Goal: Information Seeking & Learning: Learn about a topic

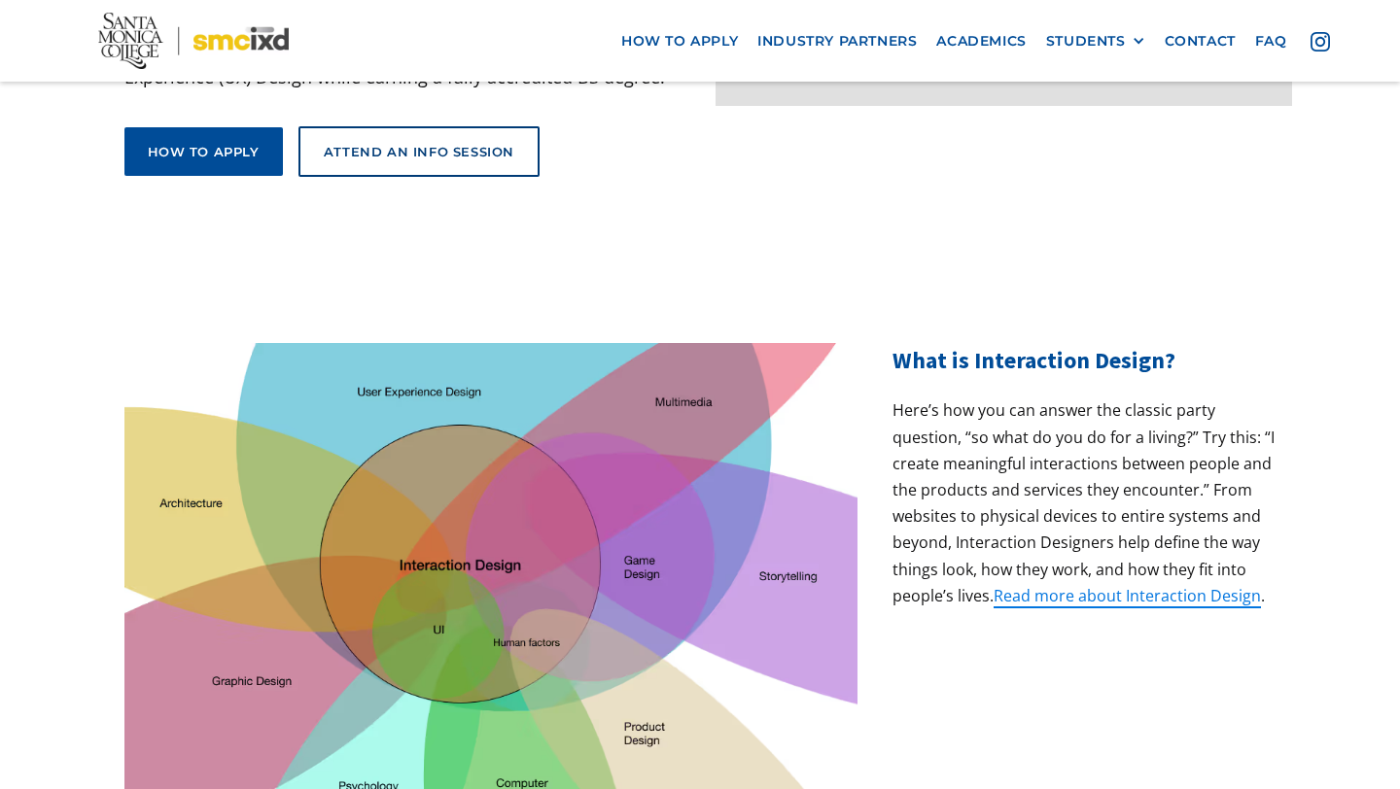
scroll to position [520, 0]
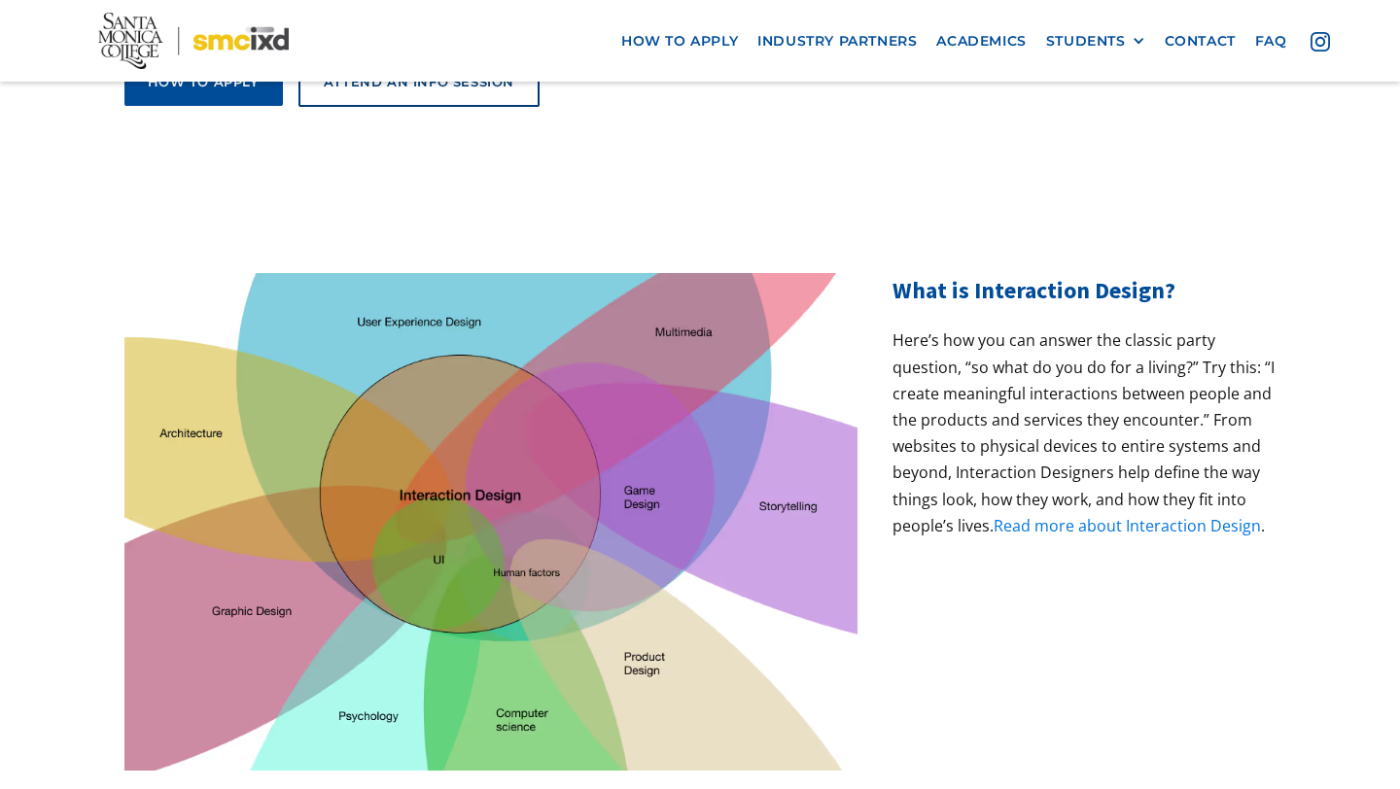
click at [1075, 515] on link "Read more about Interaction Design" at bounding box center [1126, 525] width 267 height 21
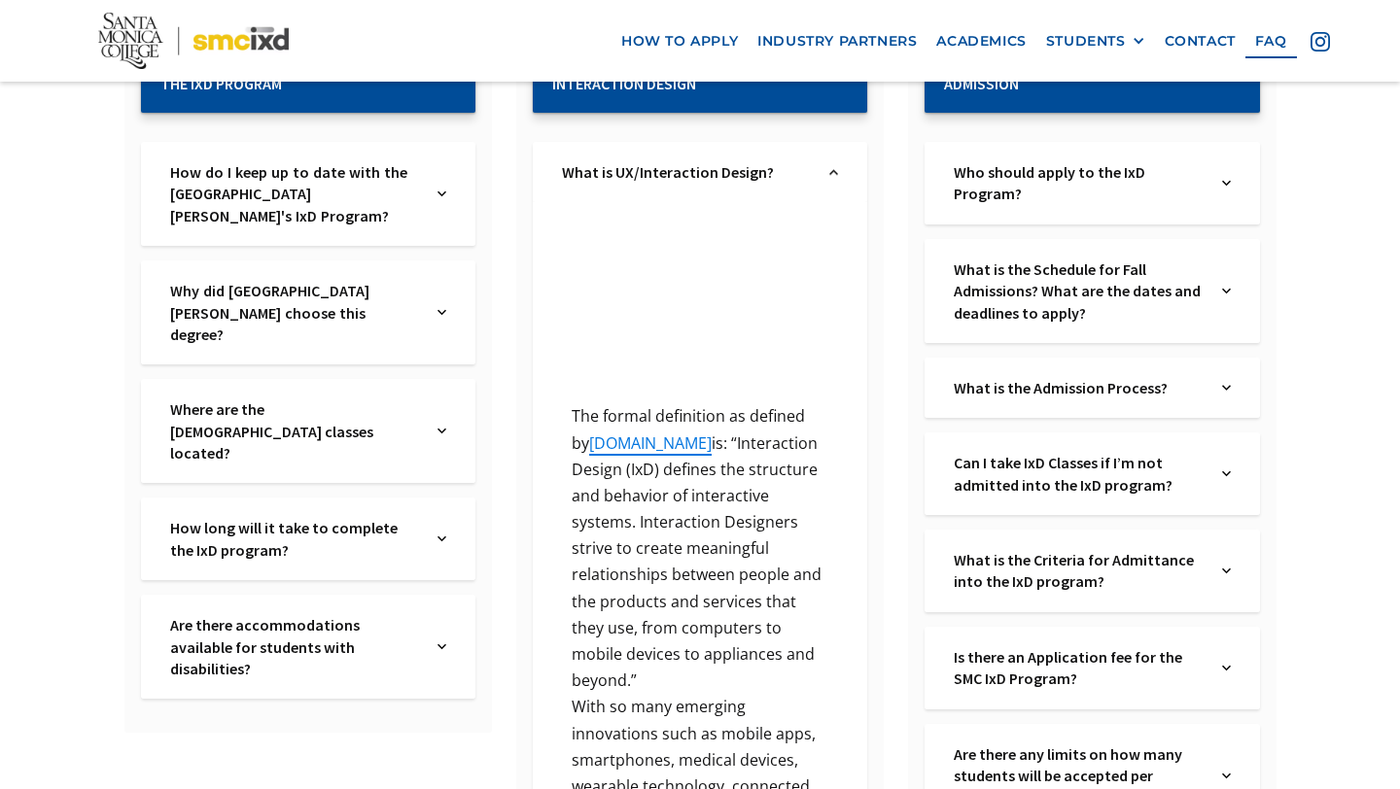
scroll to position [416, 0]
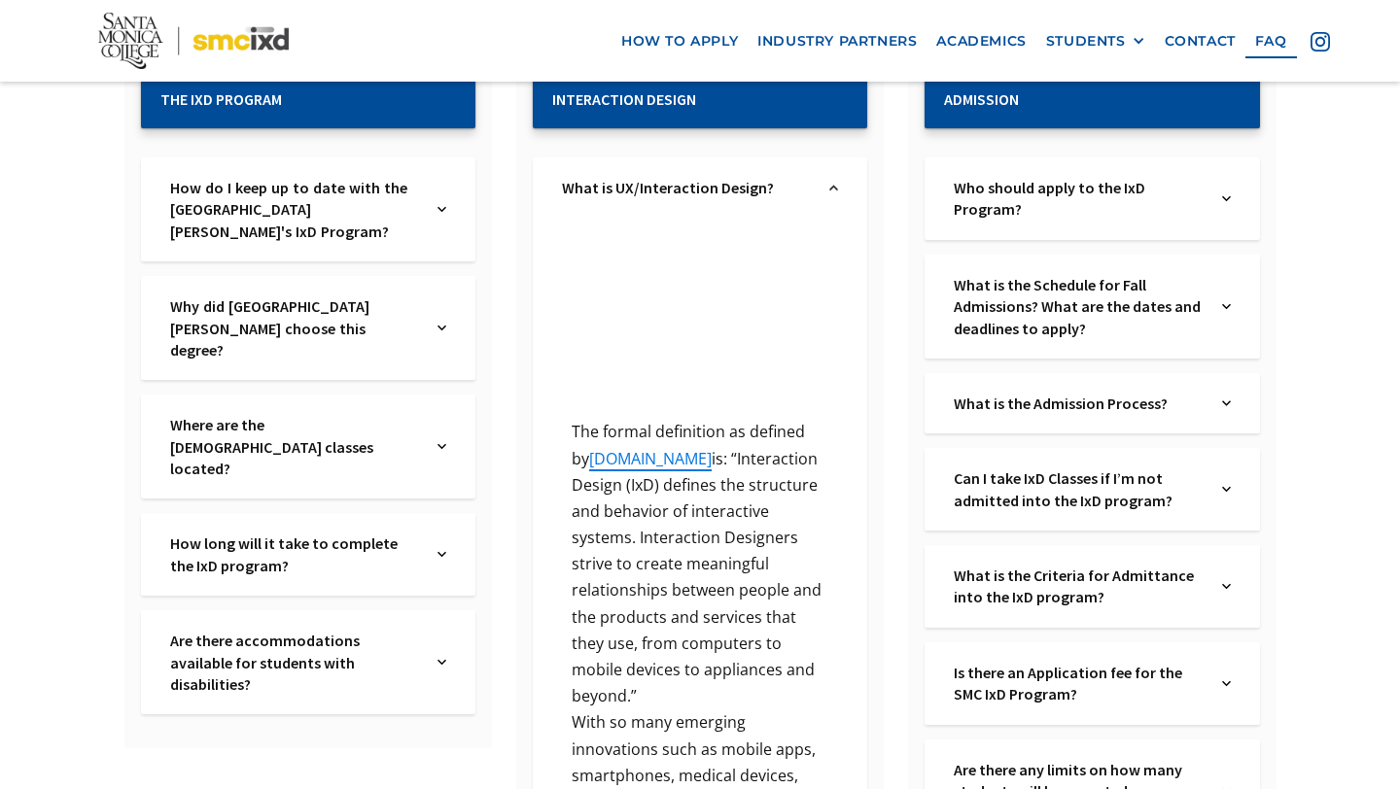
click at [1228, 195] on img at bounding box center [1226, 199] width 9 height 44
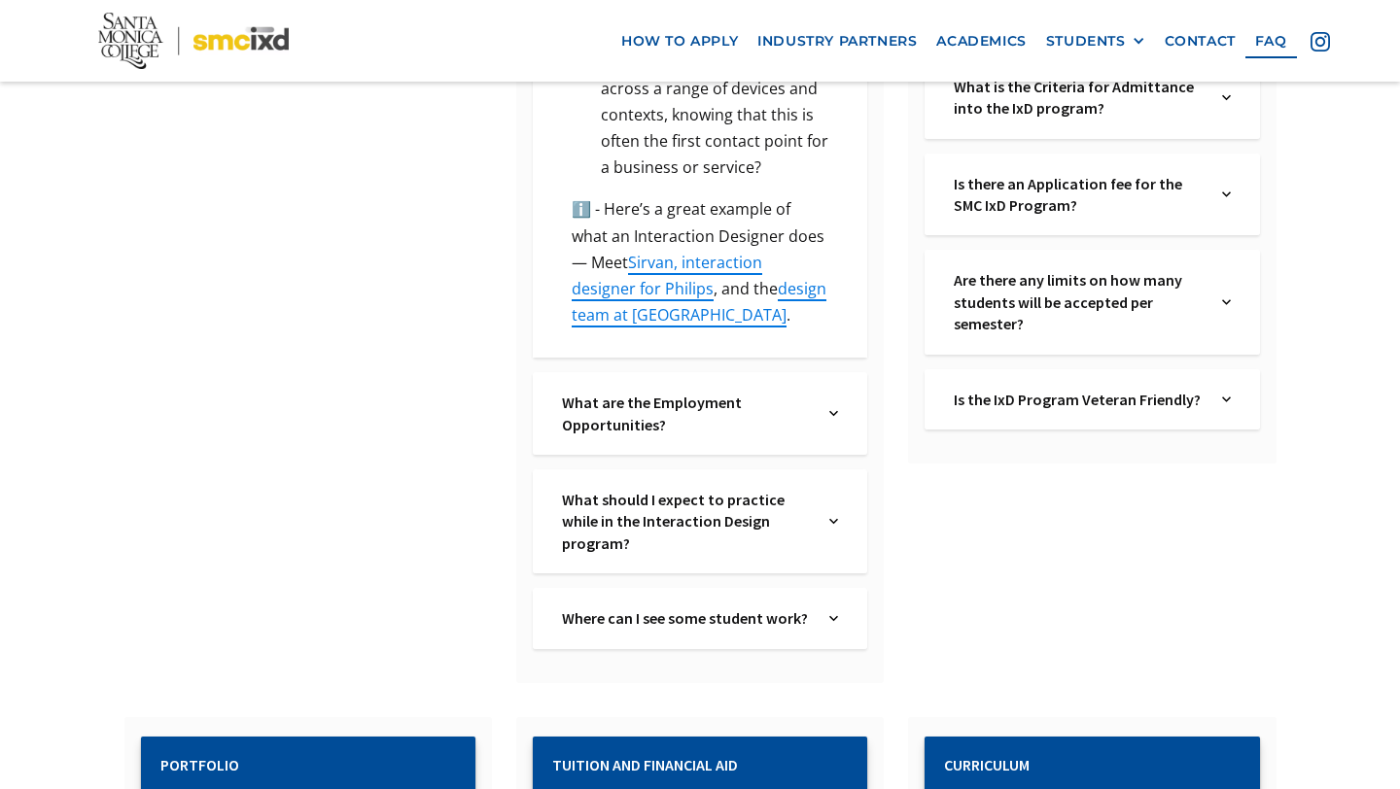
scroll to position [1548, 0]
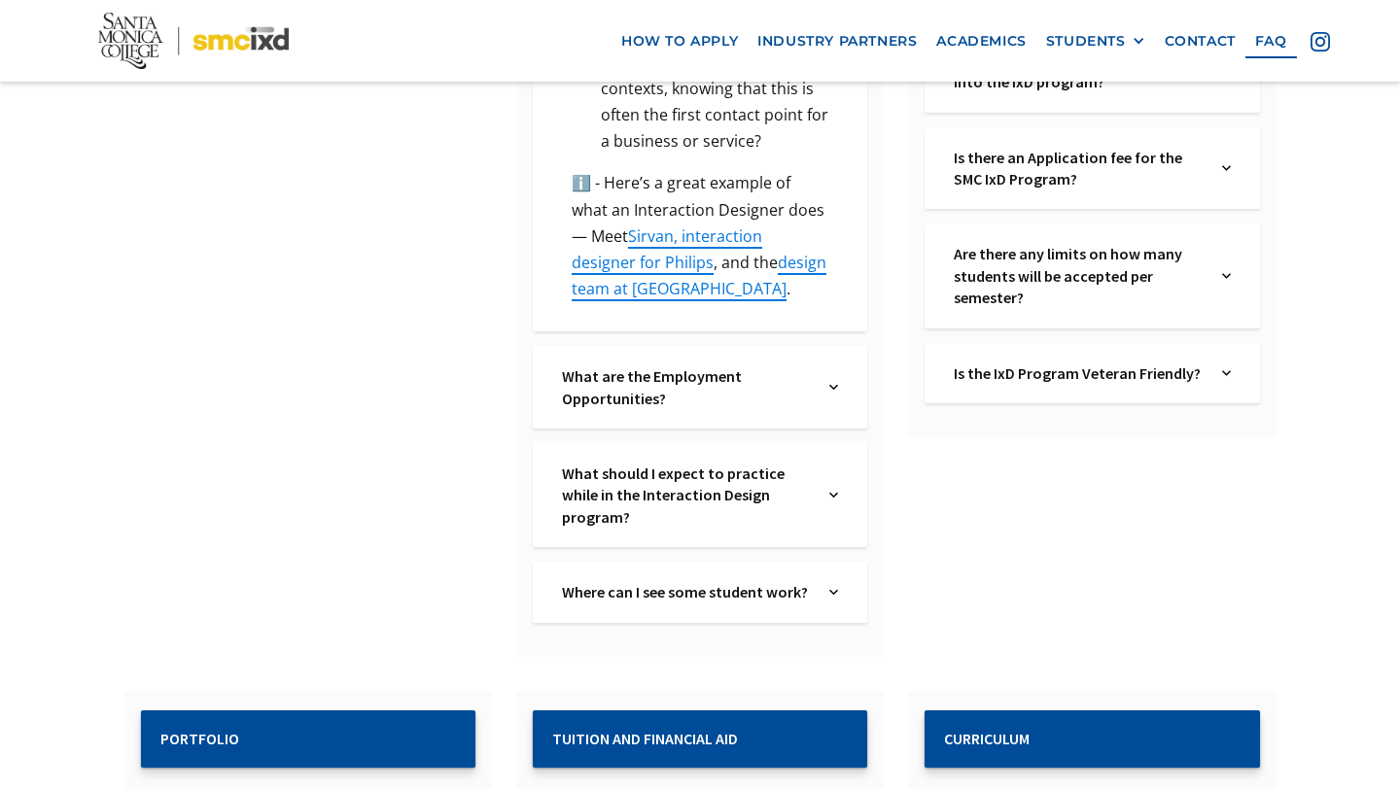
click at [835, 478] on img at bounding box center [833, 495] width 9 height 65
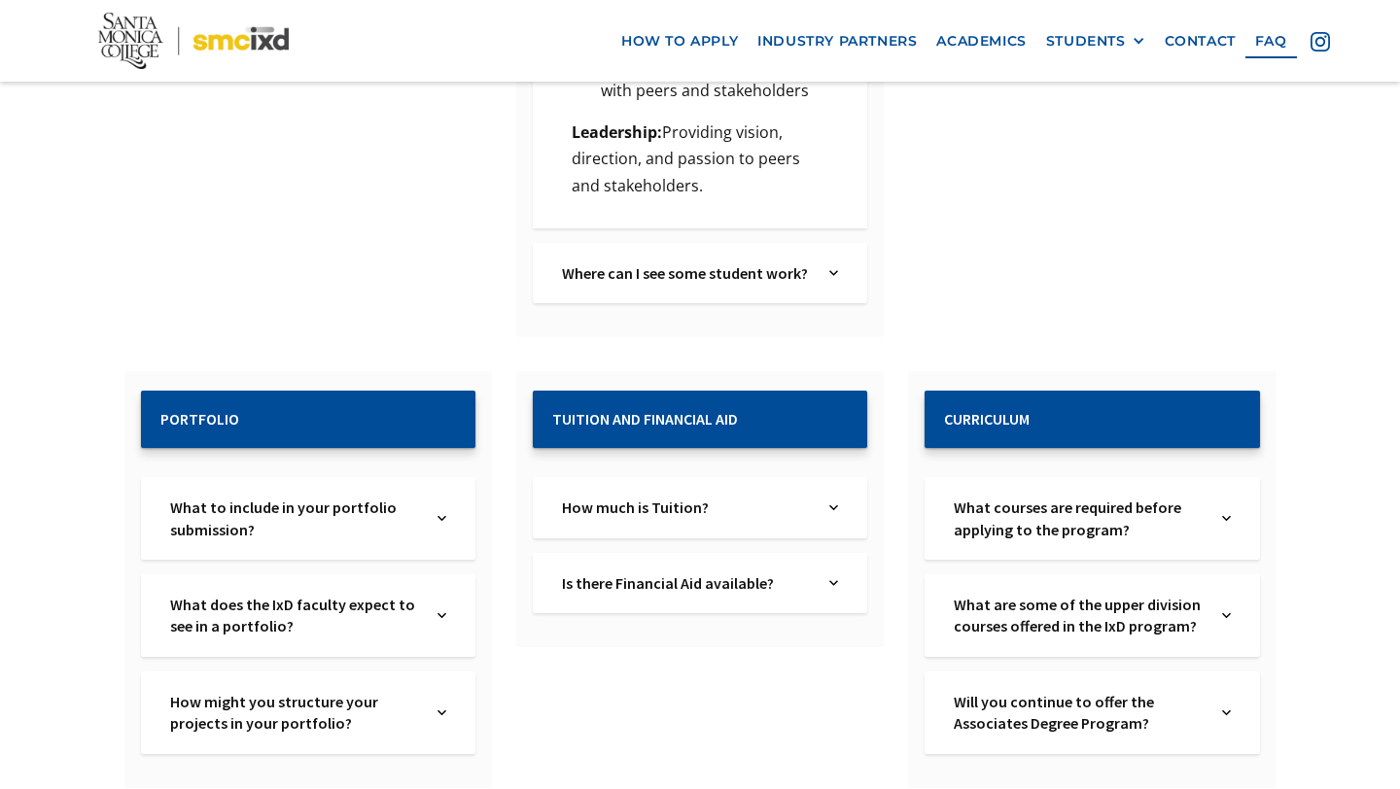
scroll to position [3946, 0]
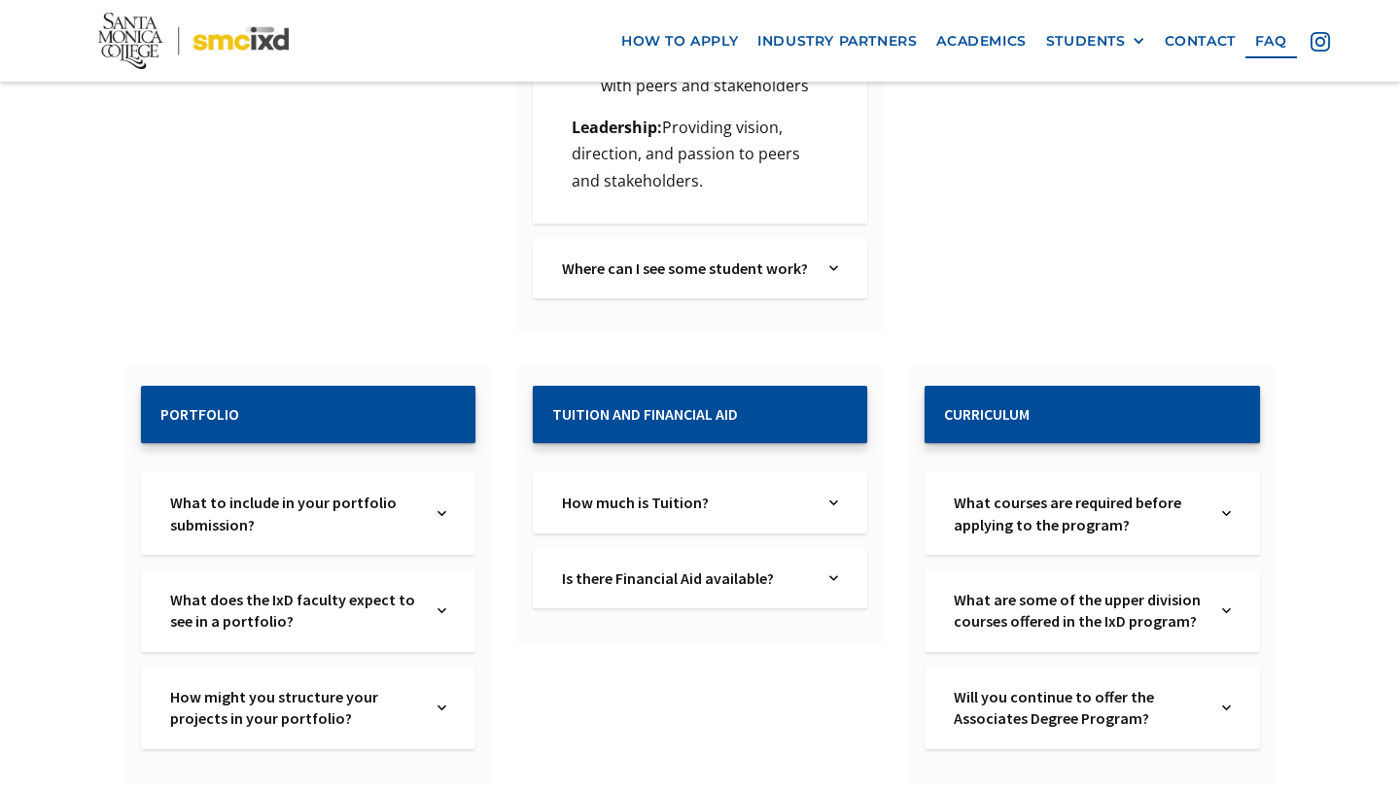
click at [835, 492] on img at bounding box center [833, 502] width 9 height 21
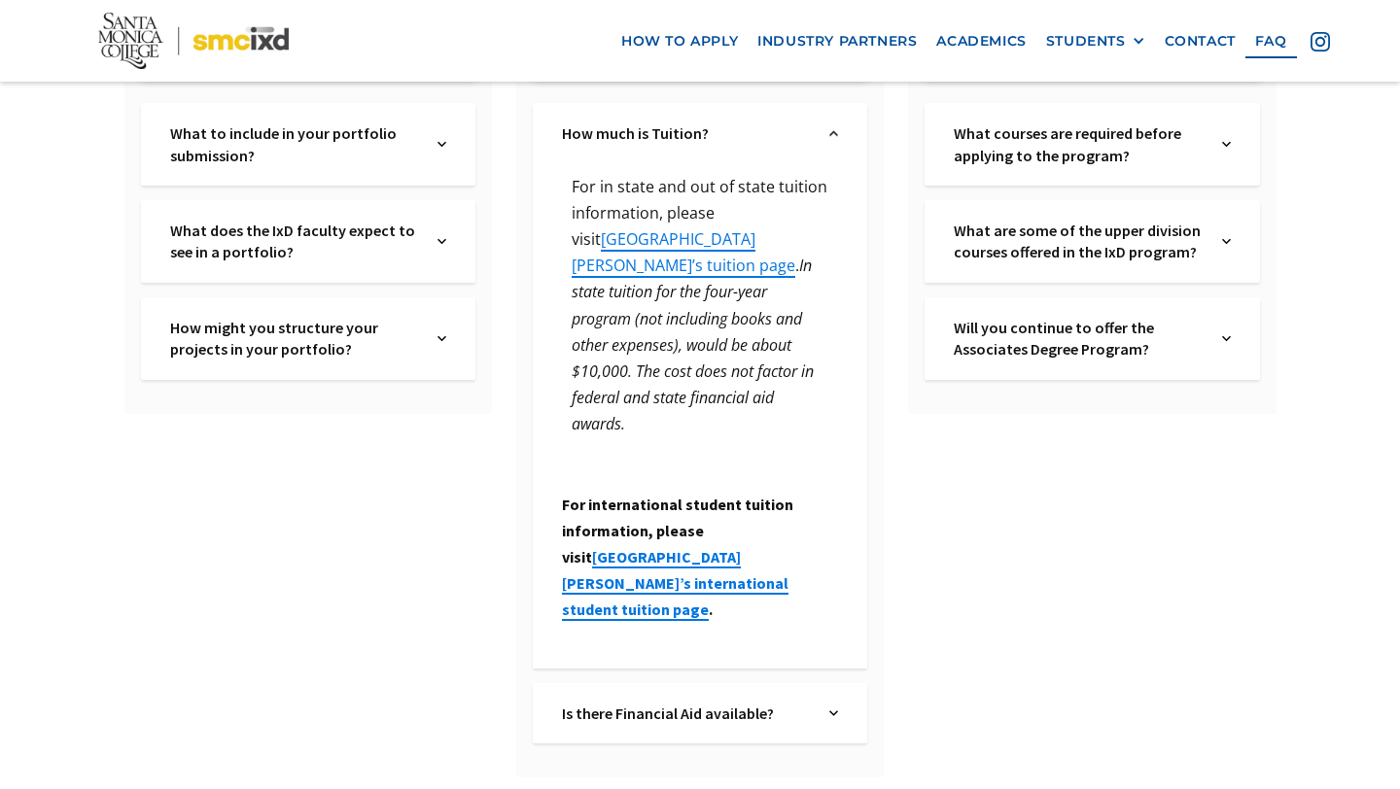
scroll to position [4318, 0]
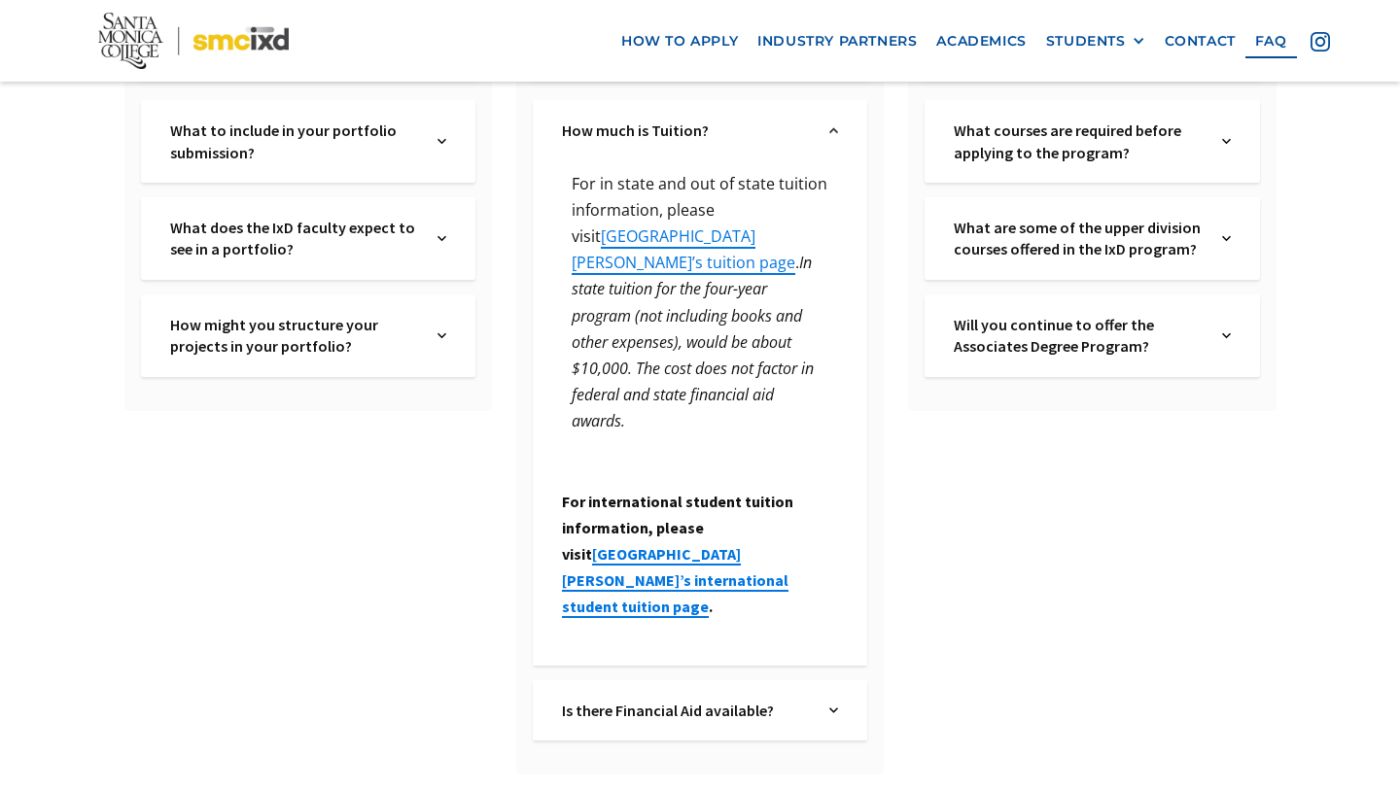
click at [446, 295] on div "How might you structure your projects in your portfolio? Text Link" at bounding box center [308, 336] width 334 height 83
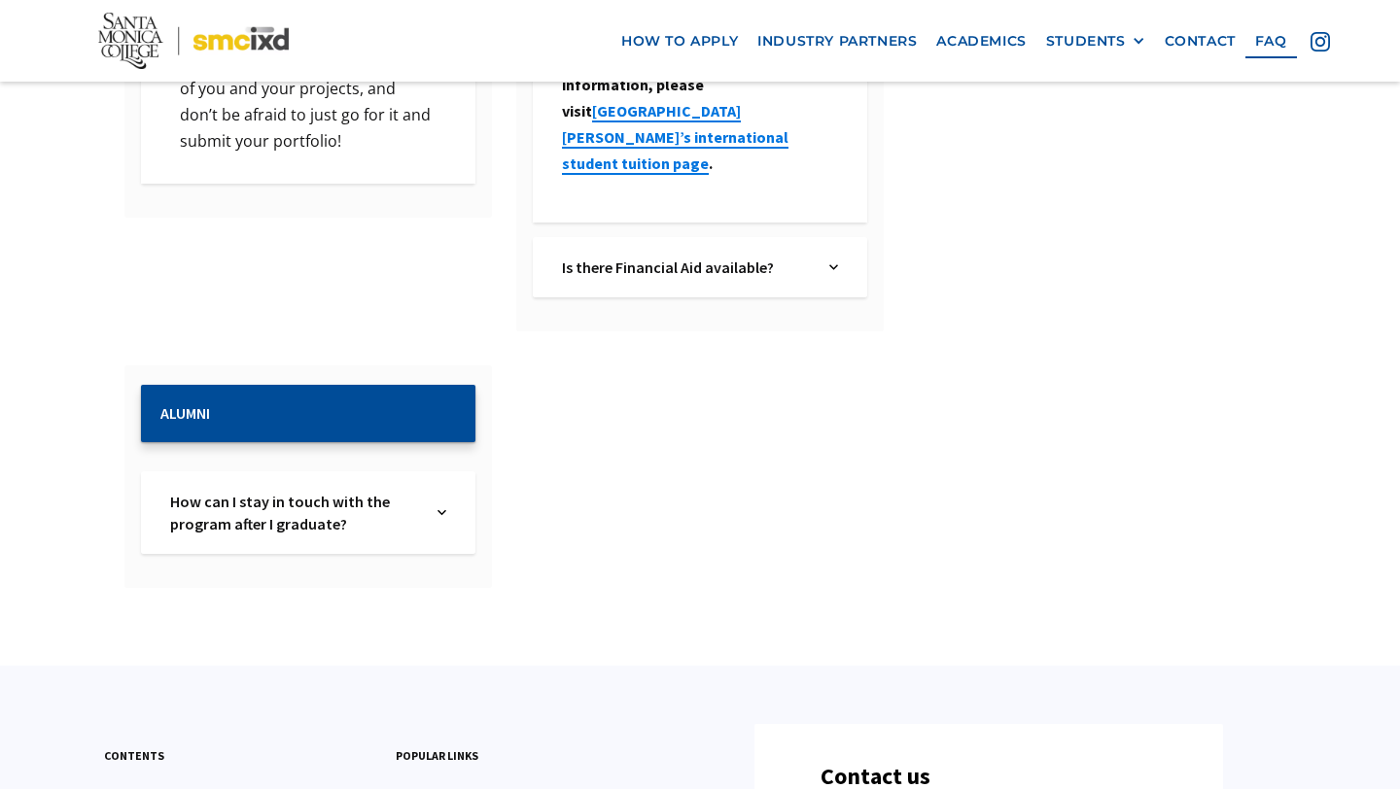
scroll to position [4762, 0]
click at [440, 490] on img at bounding box center [441, 512] width 9 height 44
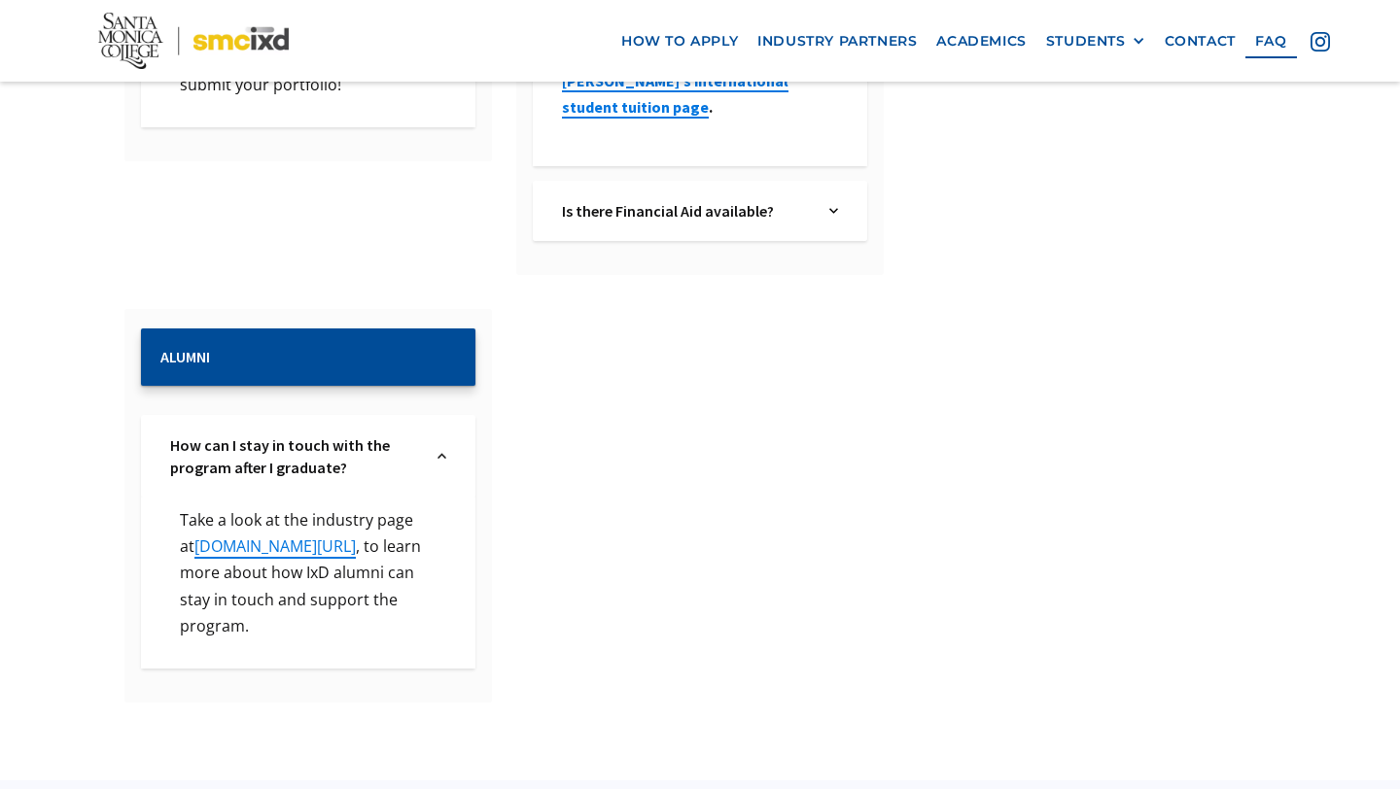
scroll to position [4819, 0]
click at [320, 535] on link "ixd.smc.edu/industrypartners" at bounding box center [274, 545] width 161 height 21
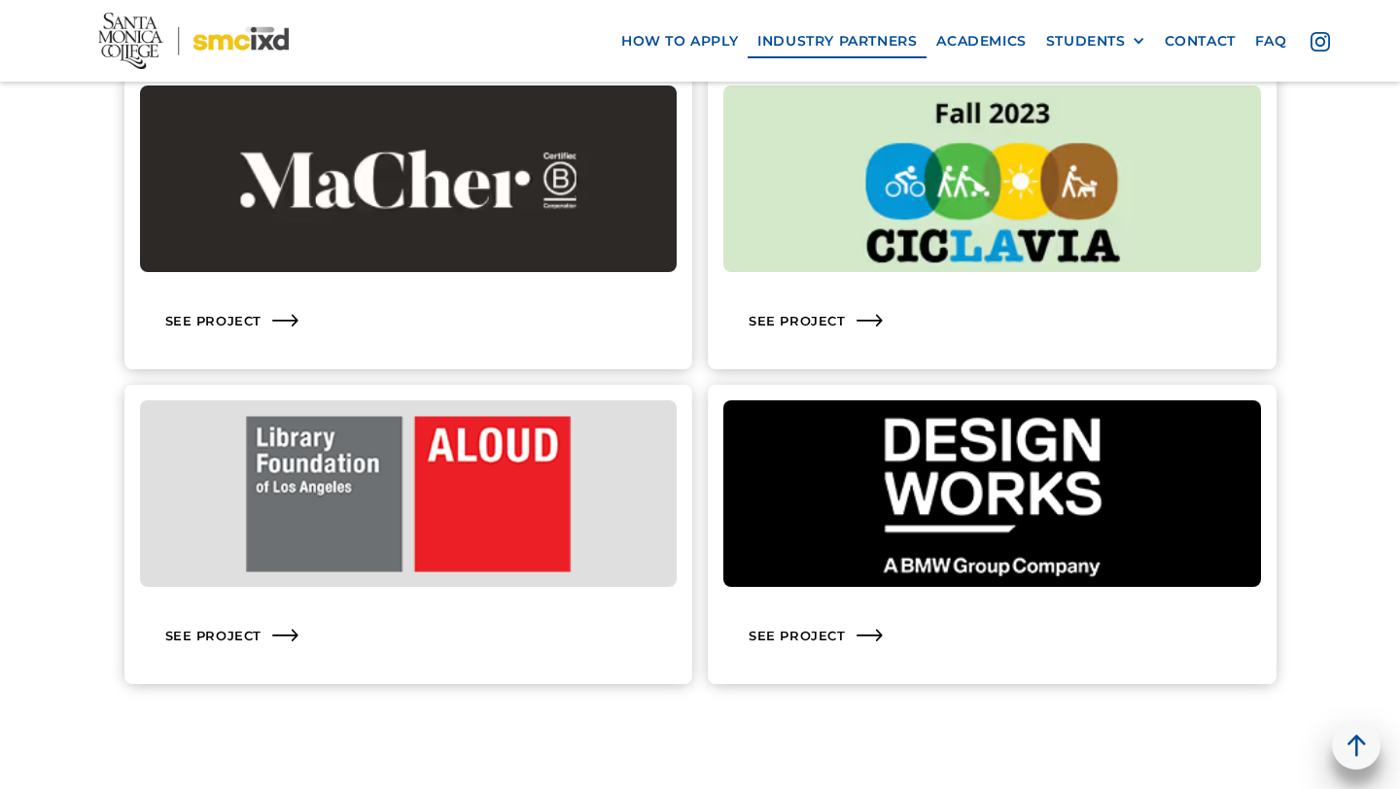
scroll to position [2969, 0]
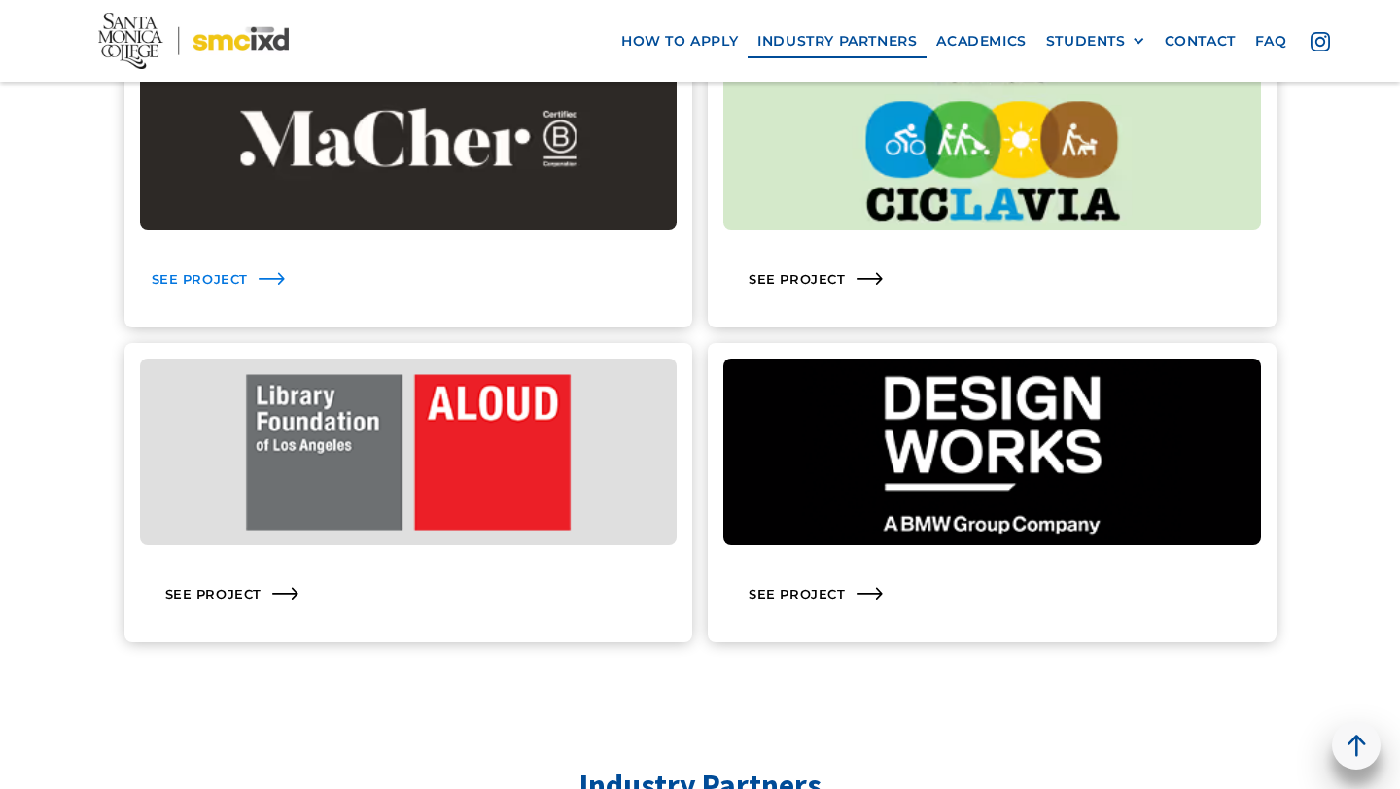
click at [258, 286] on icon at bounding box center [271, 278] width 31 height 31
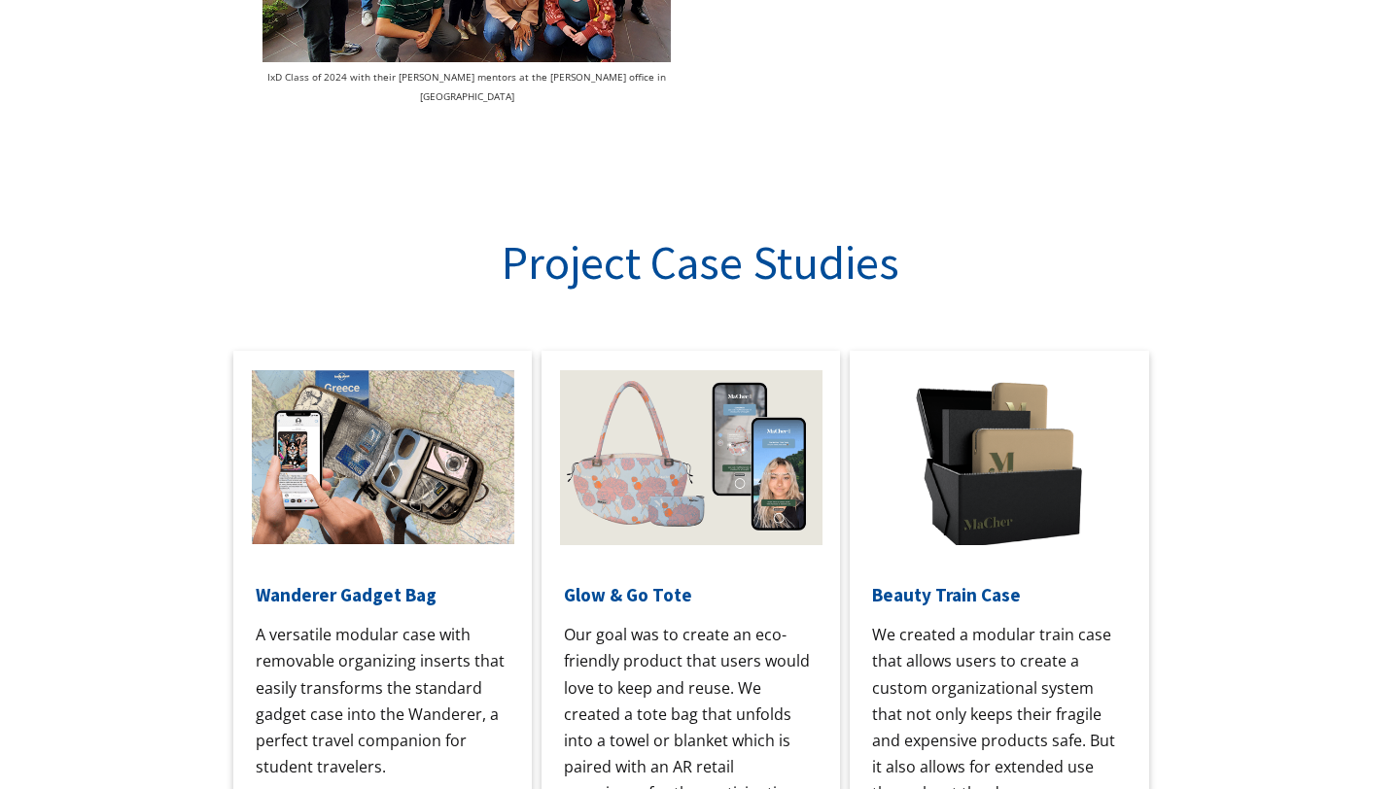
scroll to position [1392, 0]
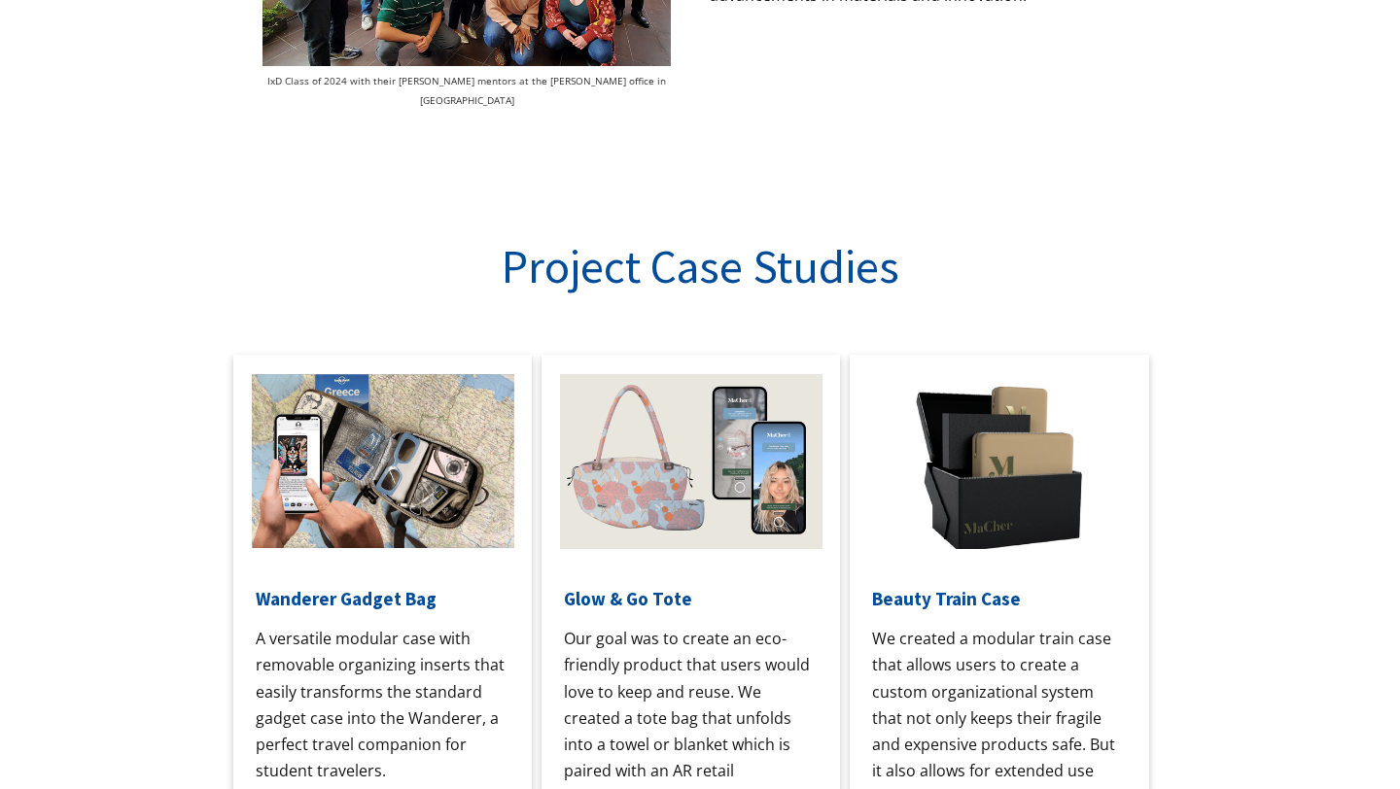
click at [974, 442] on img at bounding box center [999, 473] width 262 height 198
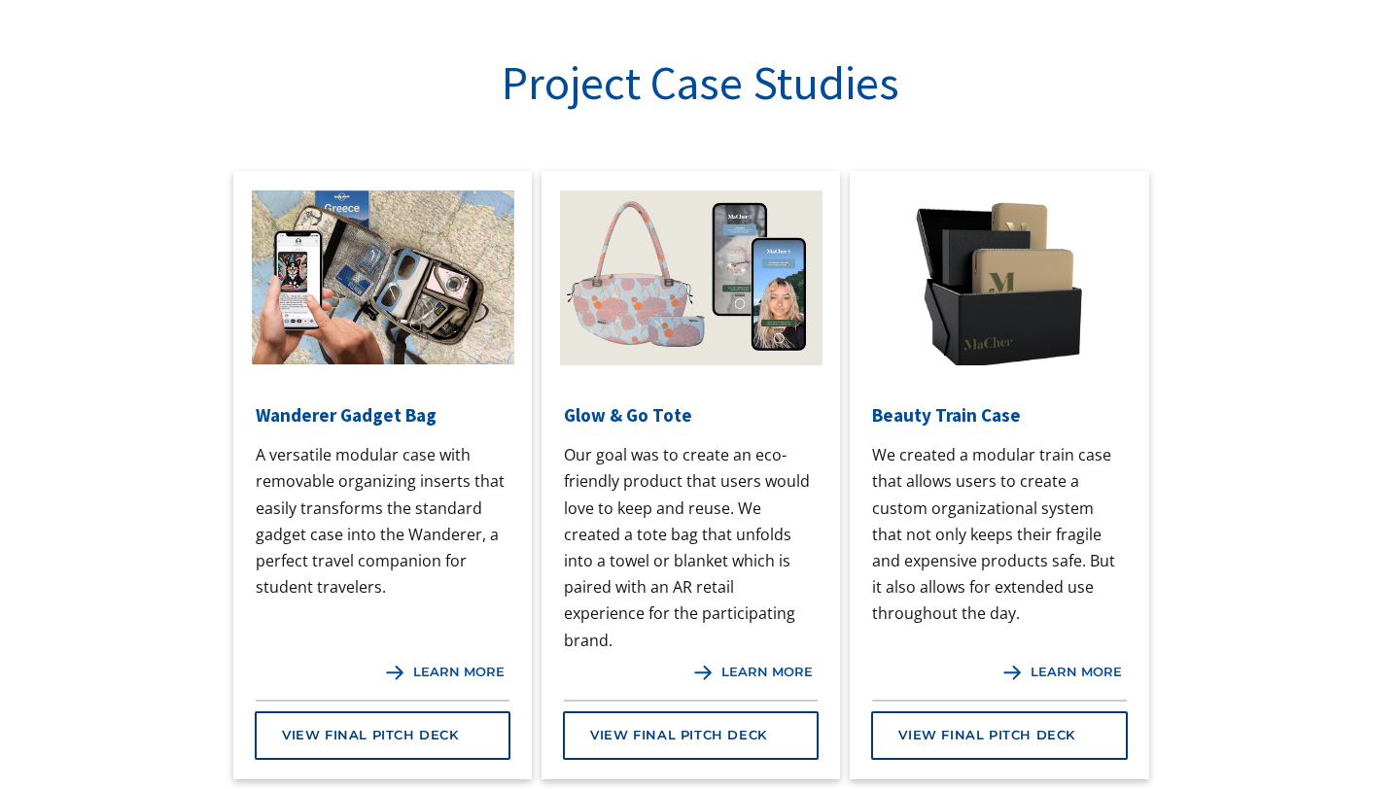
scroll to position [1577, 0]
click at [746, 664] on div "learn more" at bounding box center [766, 672] width 91 height 16
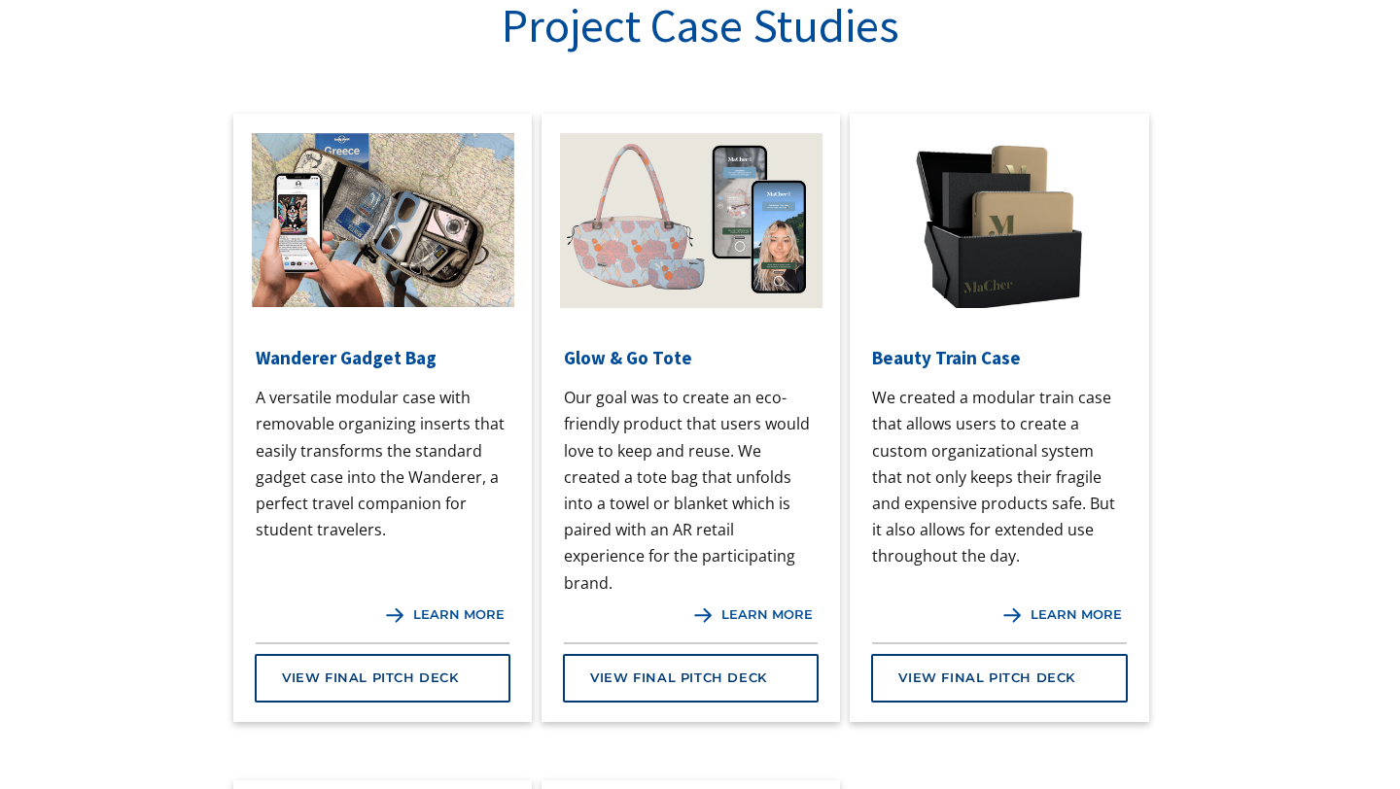
scroll to position [1640, 0]
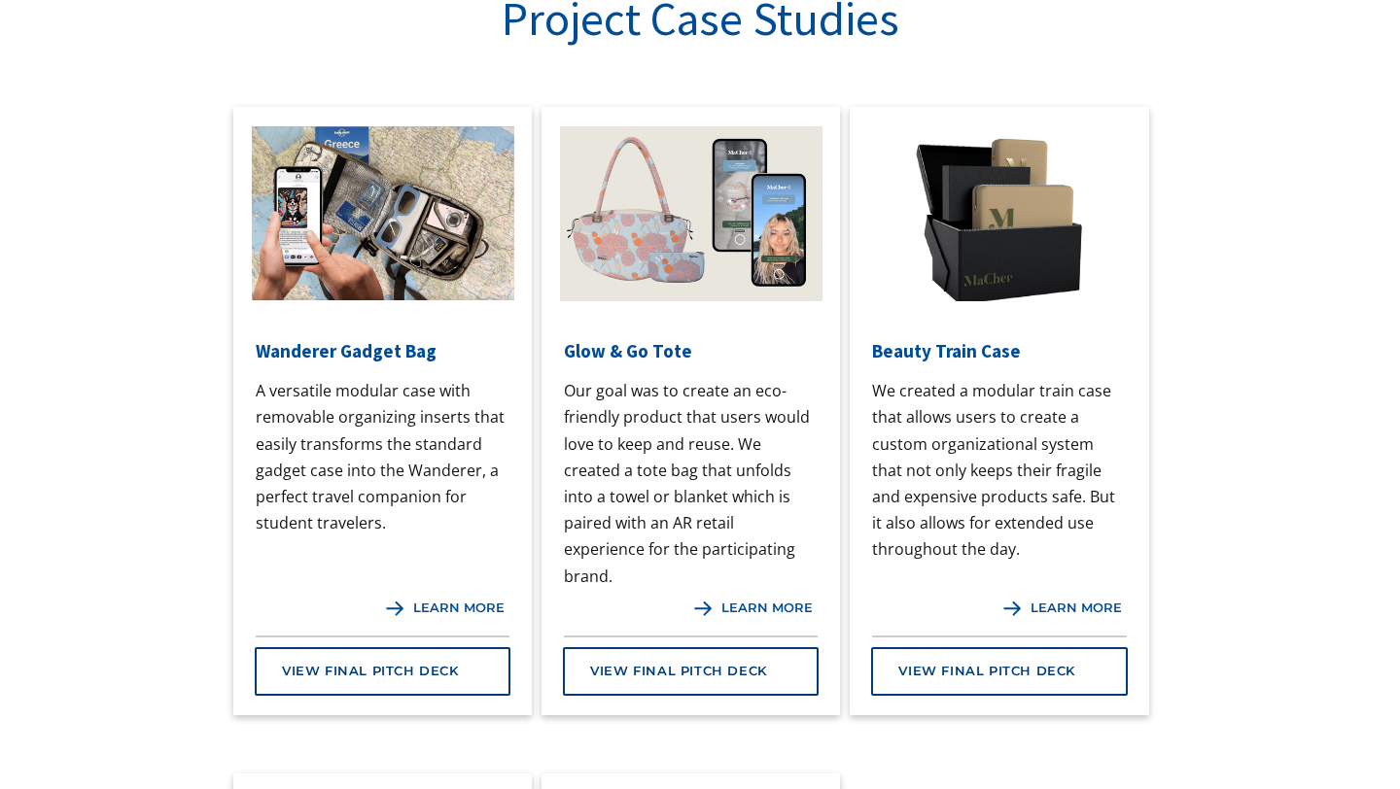
click at [427, 601] on div "learn more" at bounding box center [458, 609] width 91 height 16
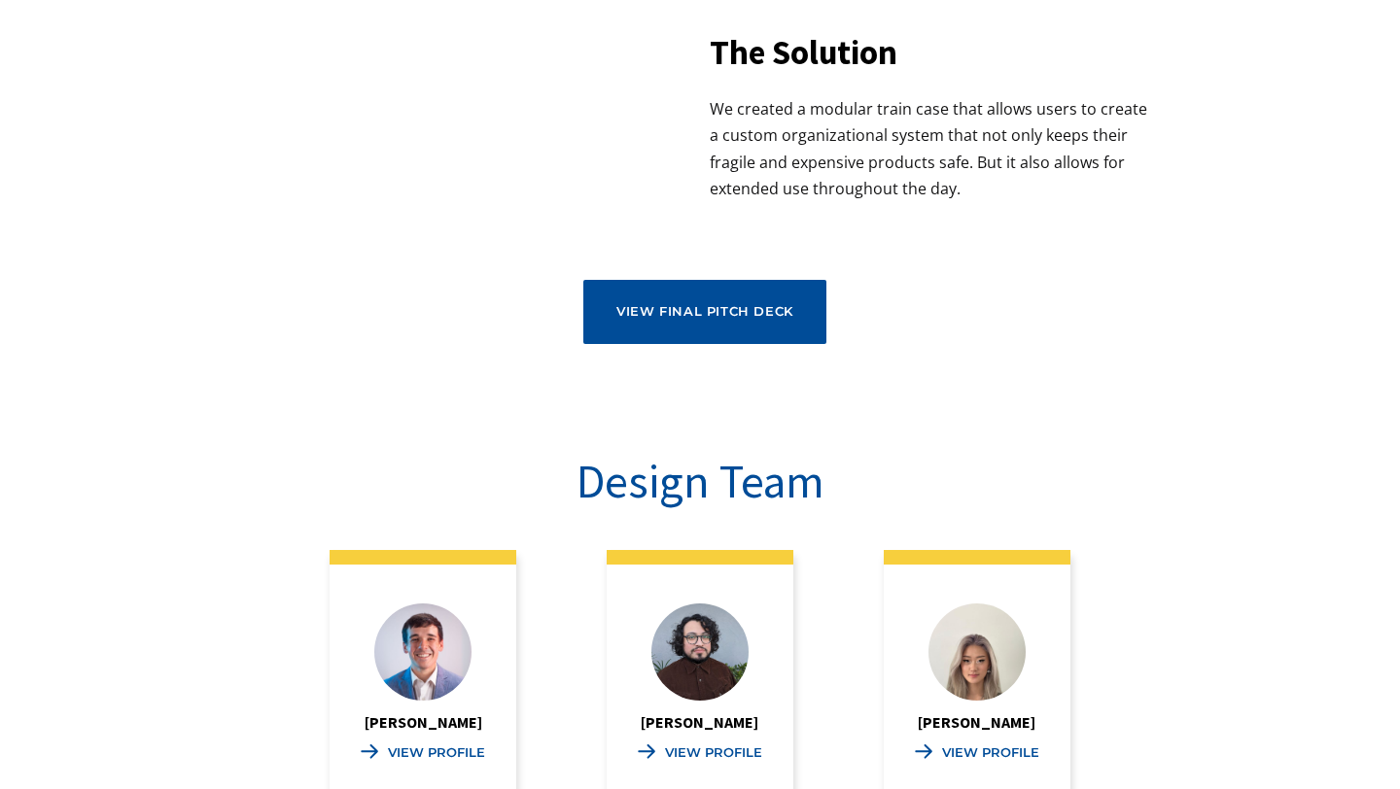
scroll to position [1144, 0]
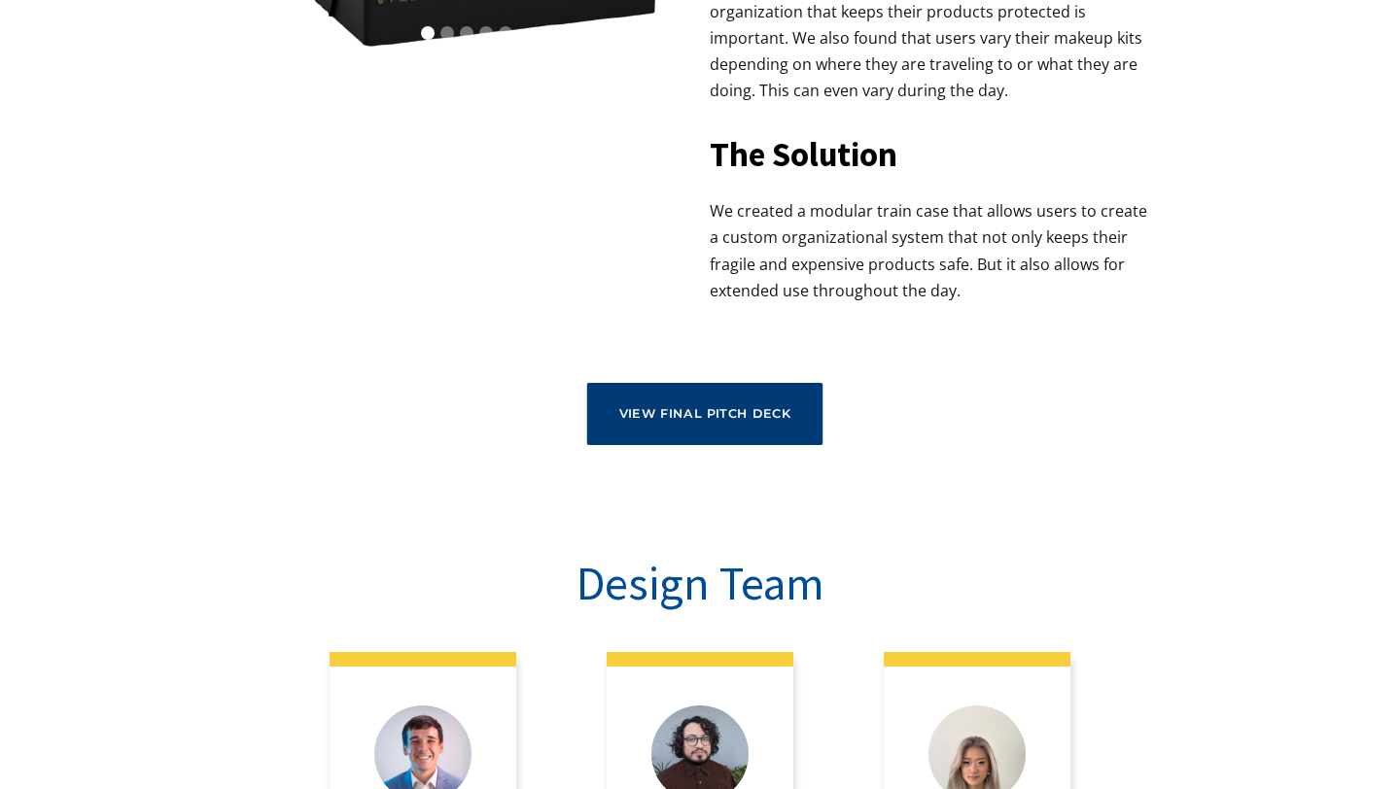
click at [771, 406] on div "View Final Pitch Deck" at bounding box center [704, 413] width 171 height 15
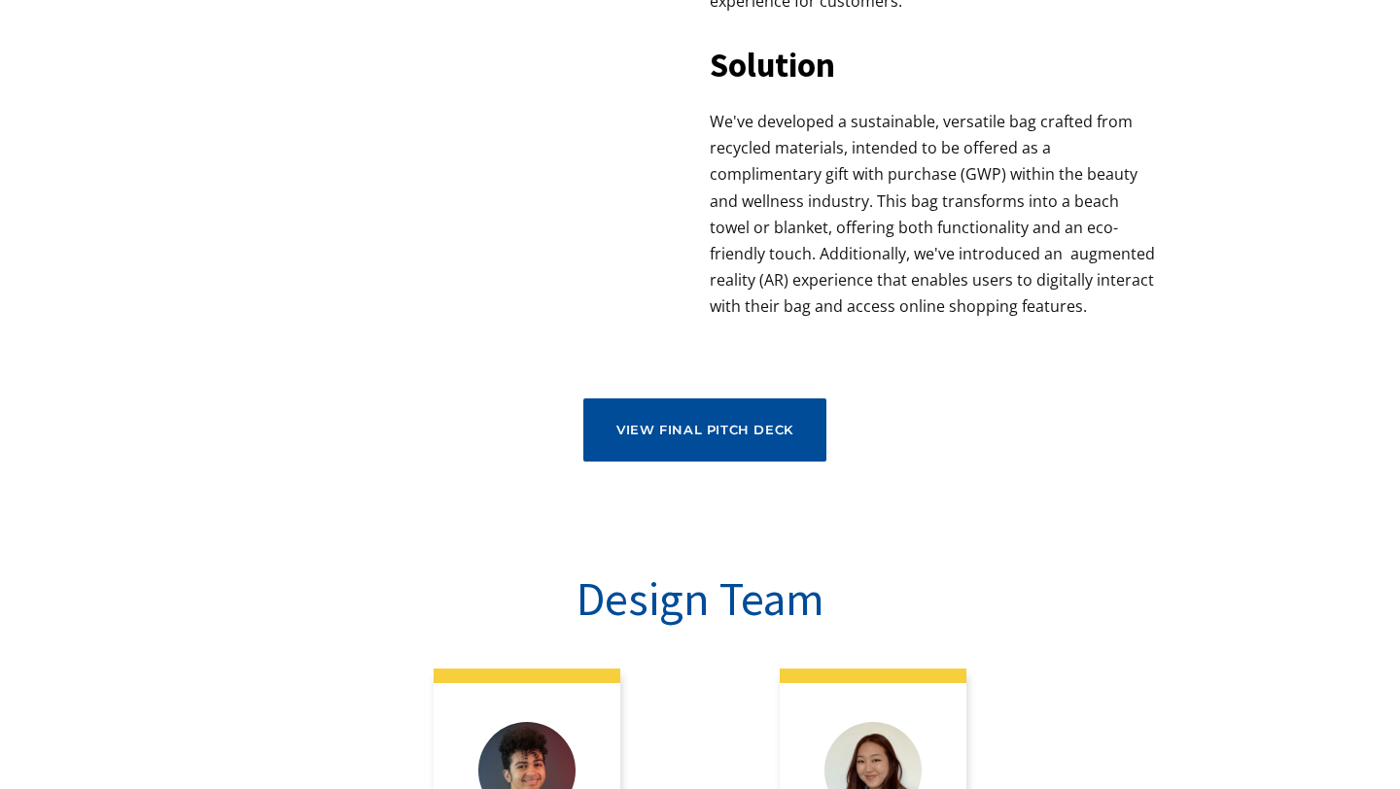
scroll to position [1168, 0]
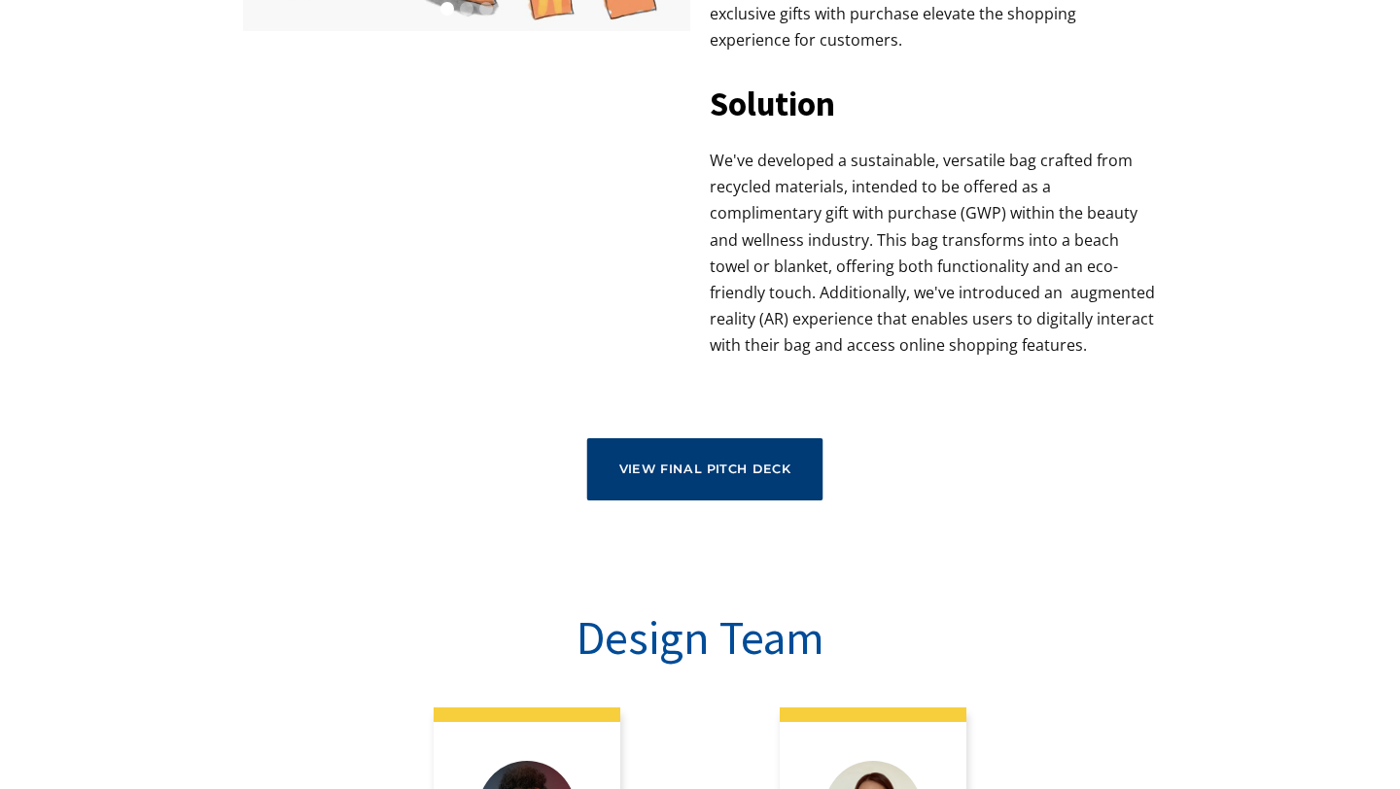
click at [704, 476] on link "View Final Pitch Deck" at bounding box center [704, 469] width 235 height 62
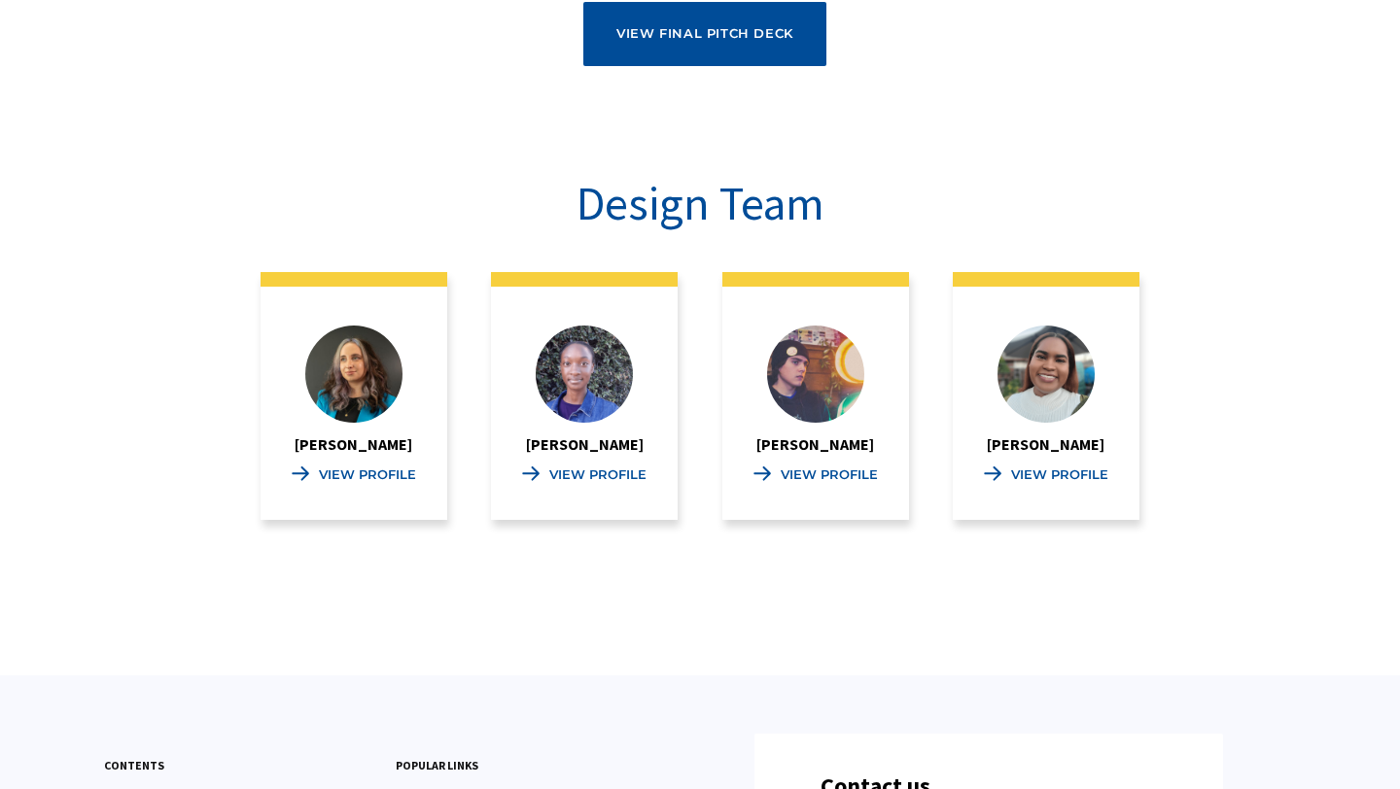
scroll to position [1123, 0]
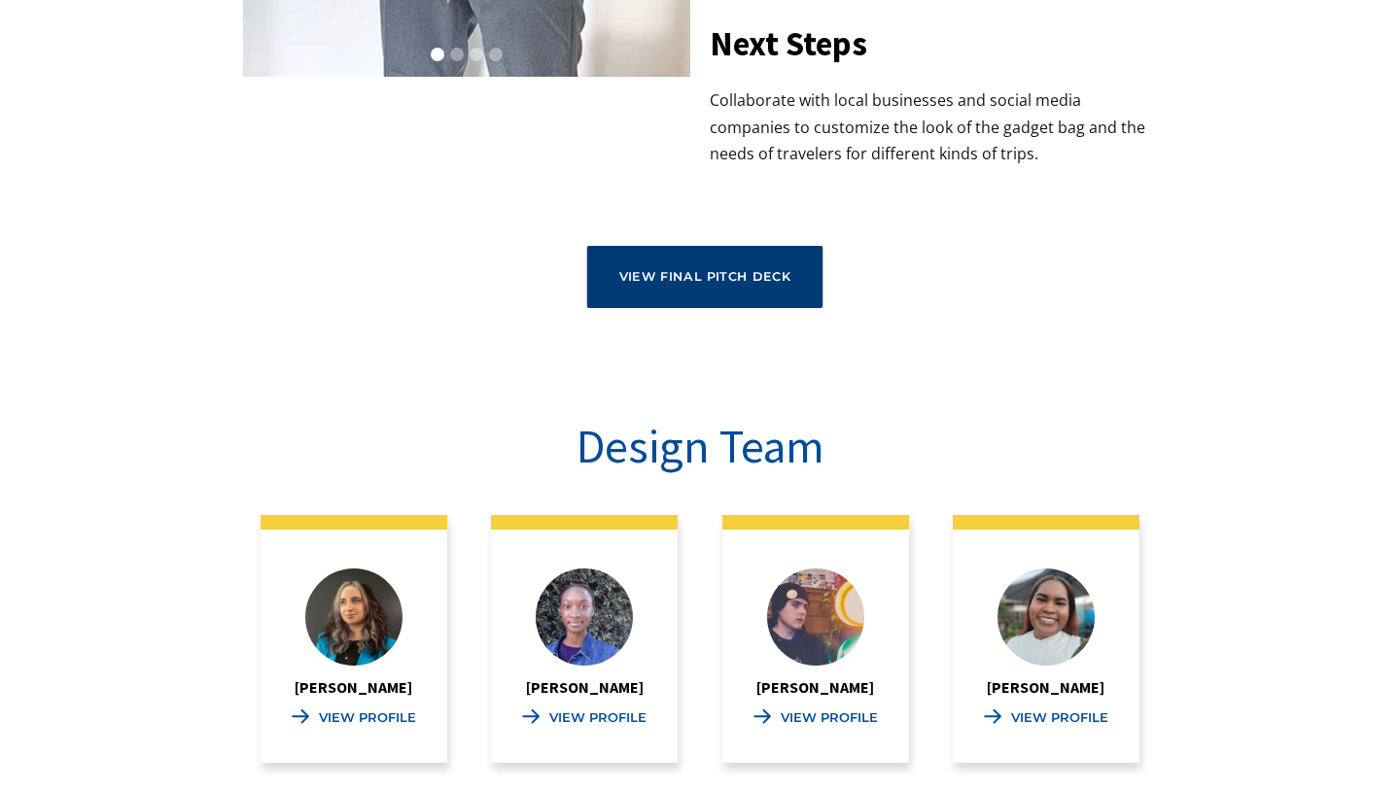
click at [680, 296] on link "View Final Pitch Deck" at bounding box center [704, 277] width 235 height 62
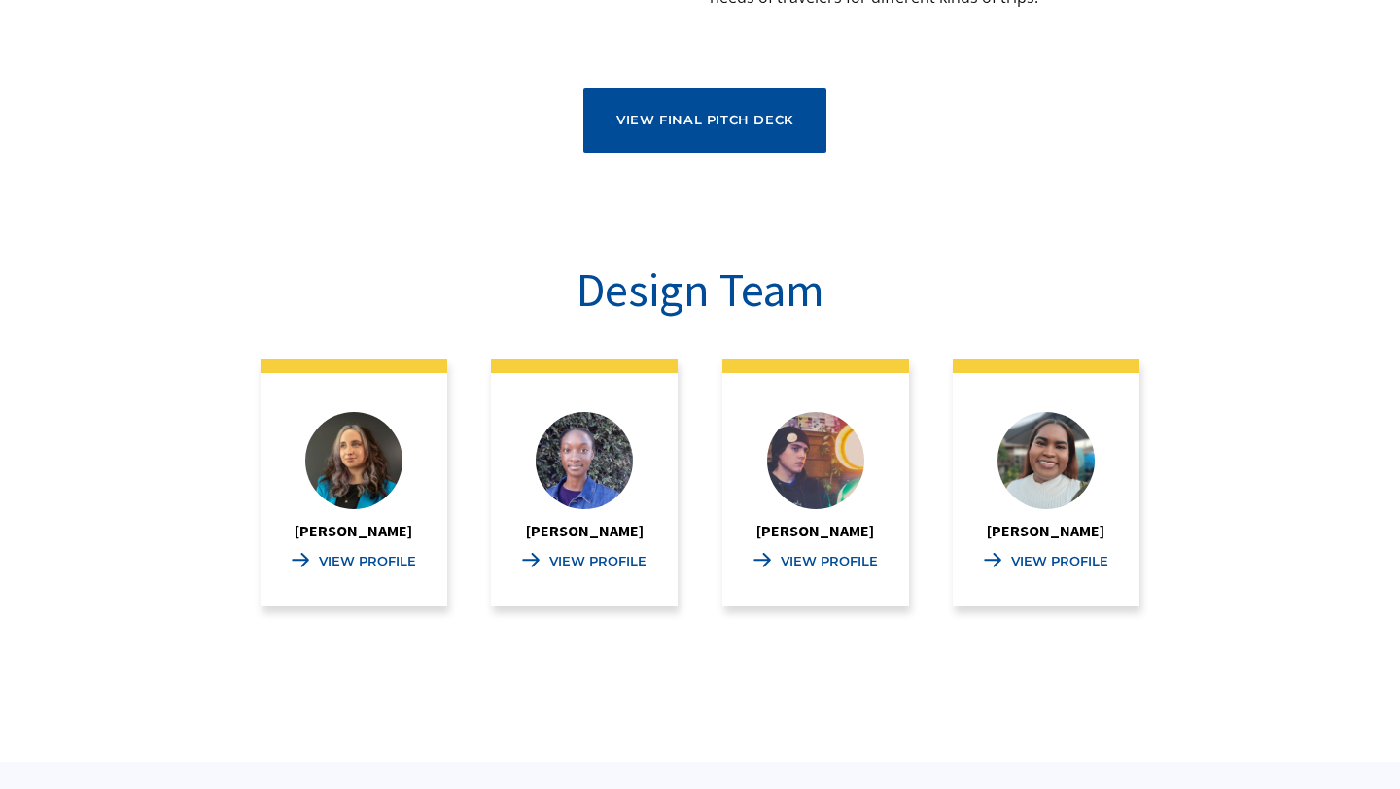
scroll to position [1281, 0]
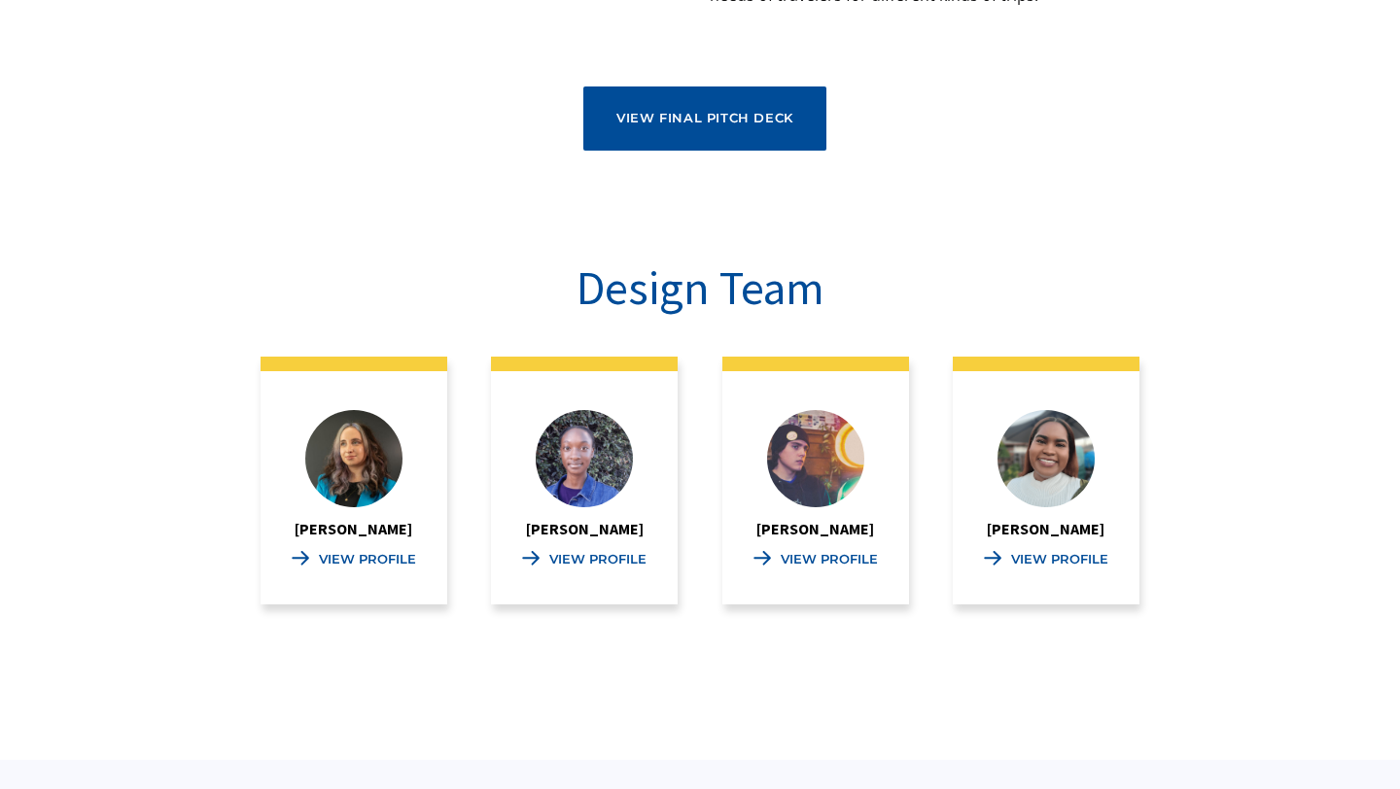
click at [840, 563] on div "View Profile" at bounding box center [829, 560] width 97 height 16
click at [1079, 556] on div "View Profile" at bounding box center [1059, 560] width 97 height 16
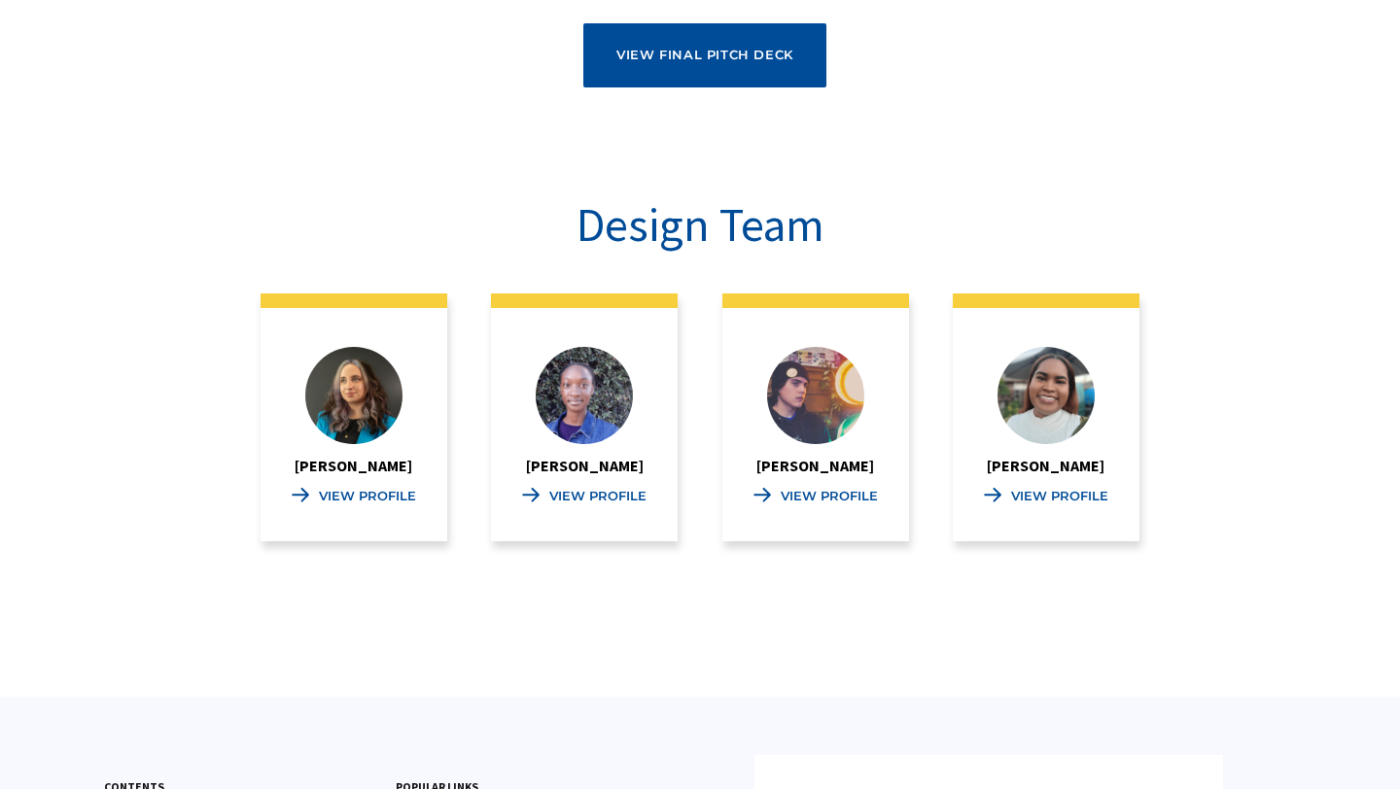
scroll to position [1345, 0]
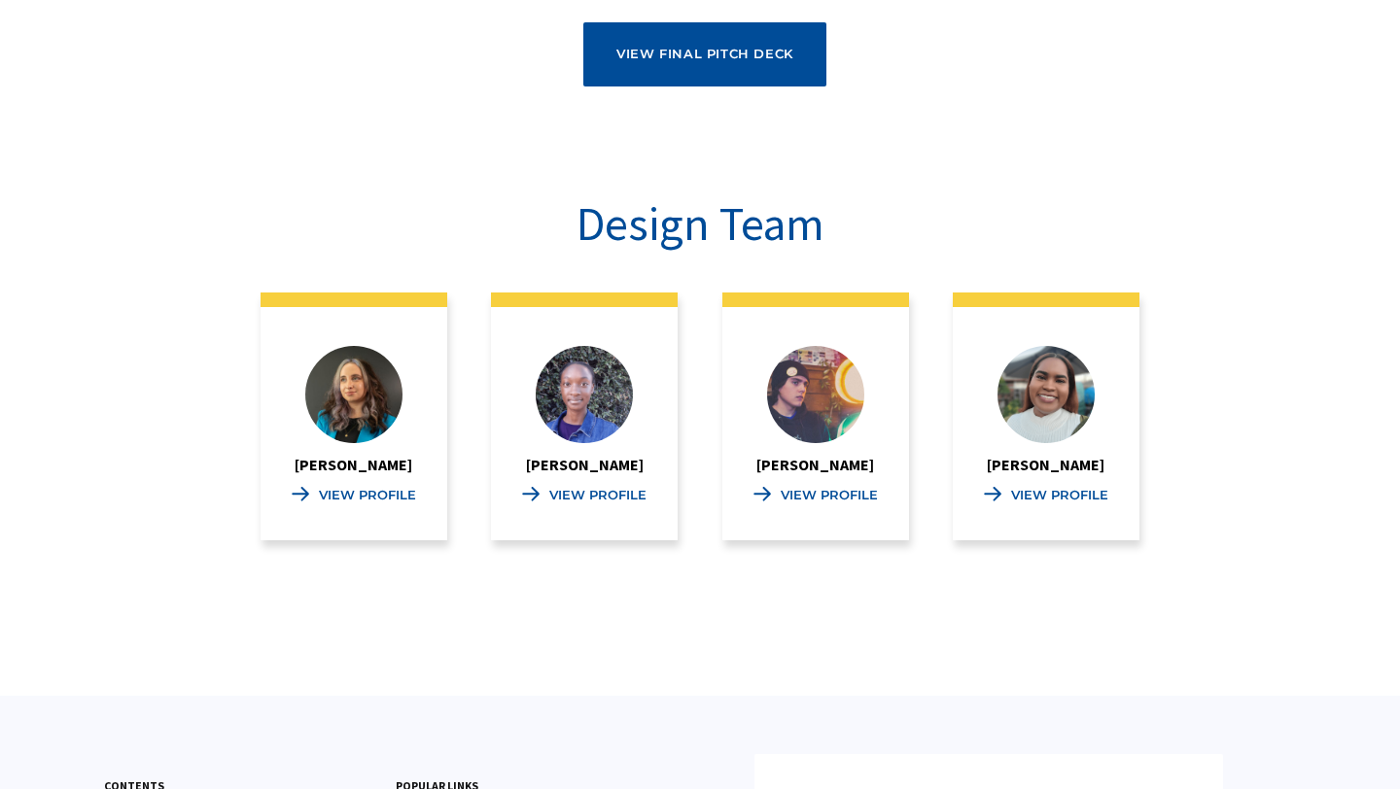
click at [380, 493] on div "View Profile" at bounding box center [367, 496] width 97 height 16
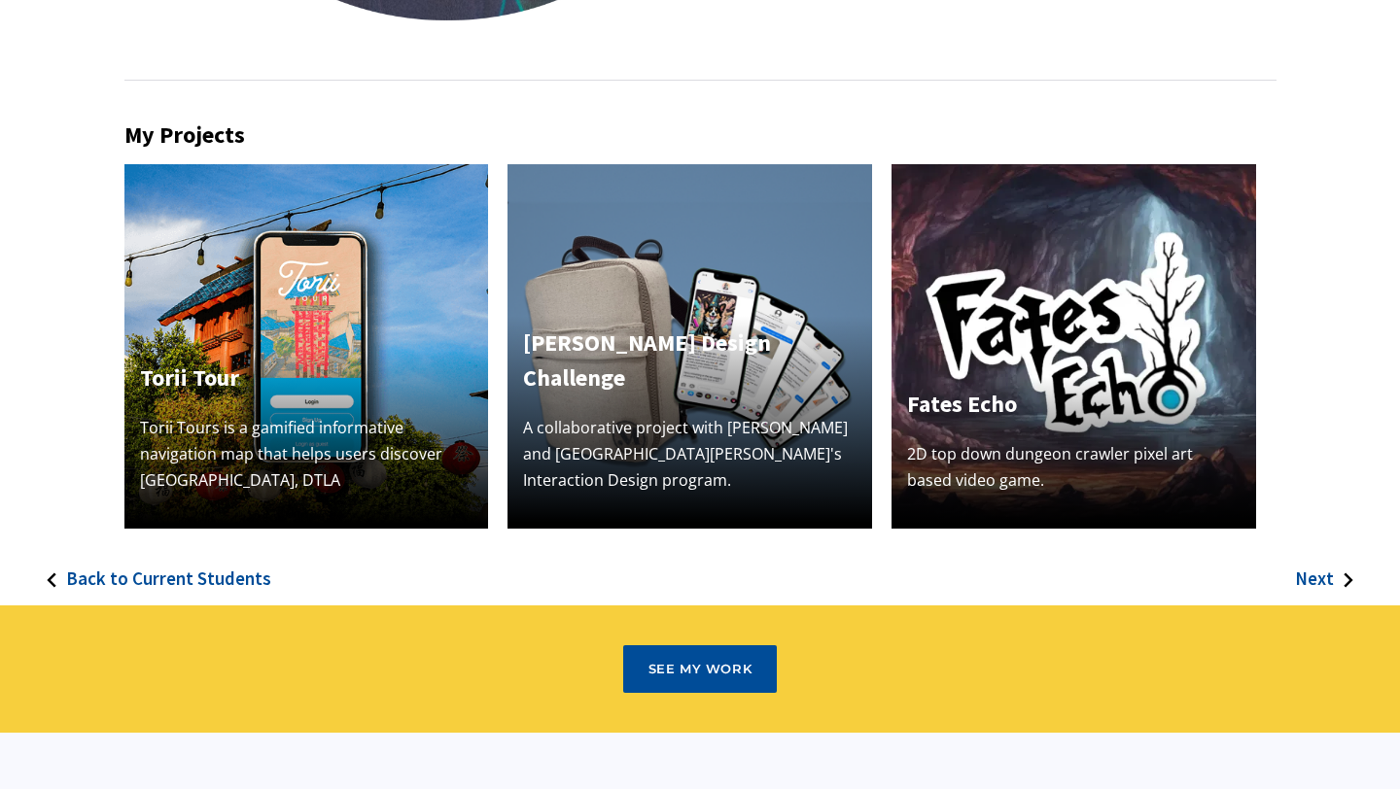
scroll to position [548, 0]
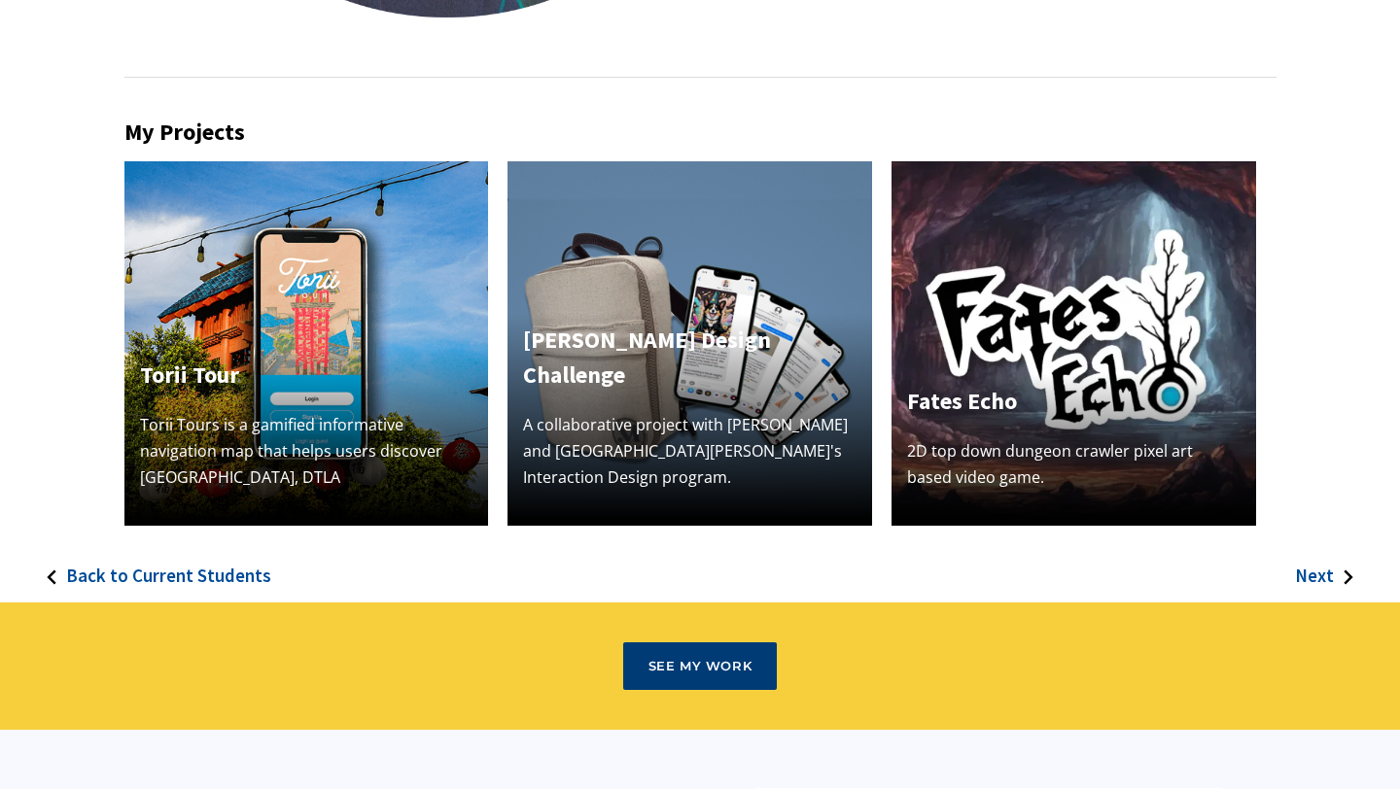
click at [716, 670] on div "See my Work" at bounding box center [700, 667] width 104 height 16
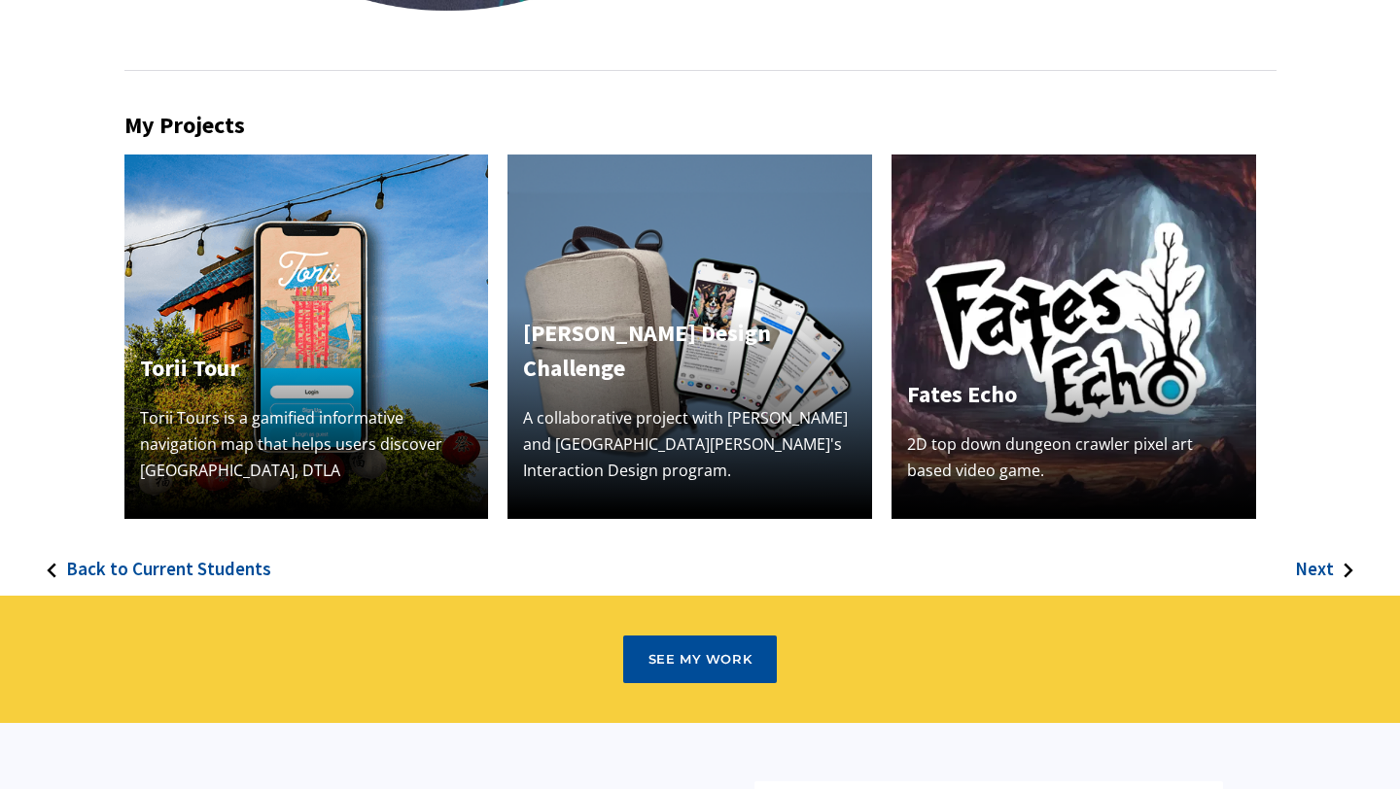
scroll to position [0, 0]
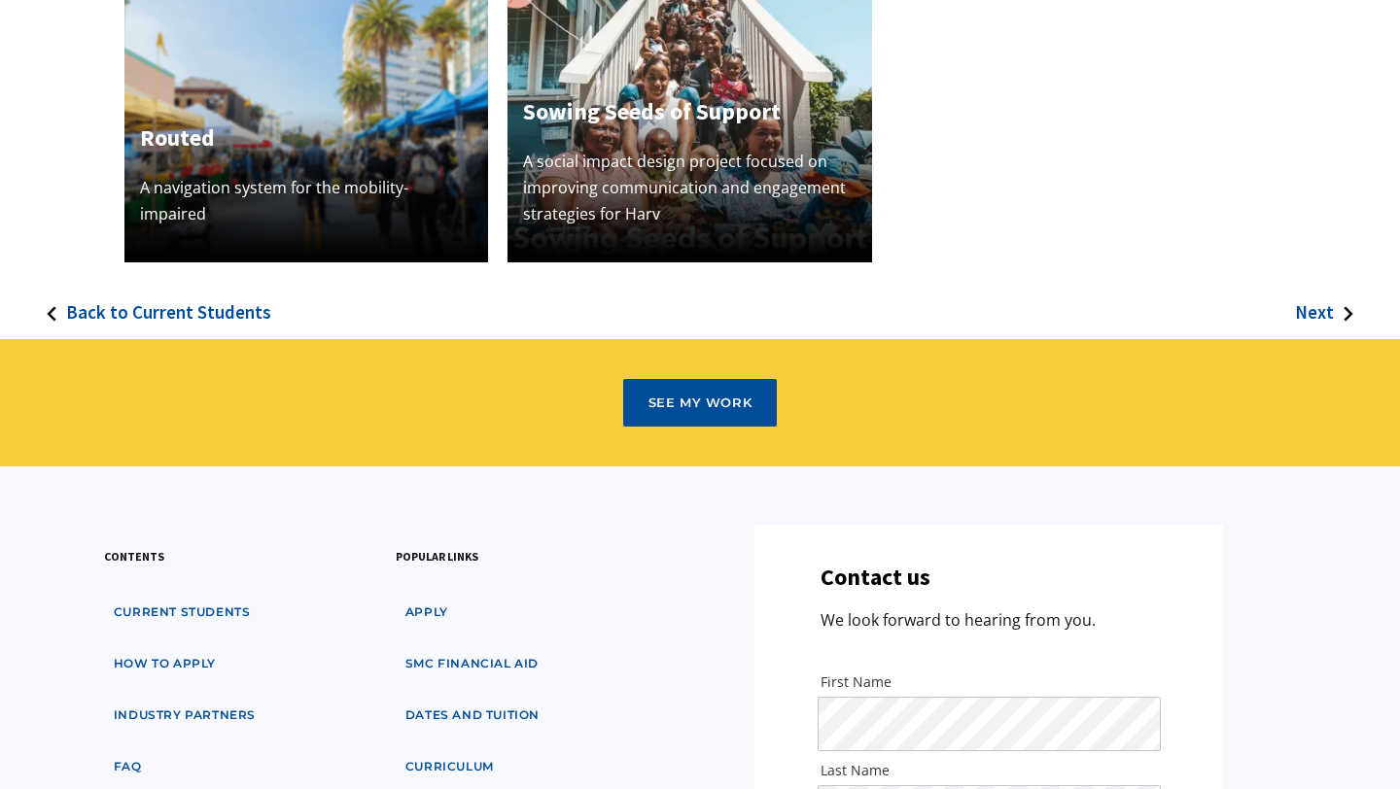
scroll to position [780, 0]
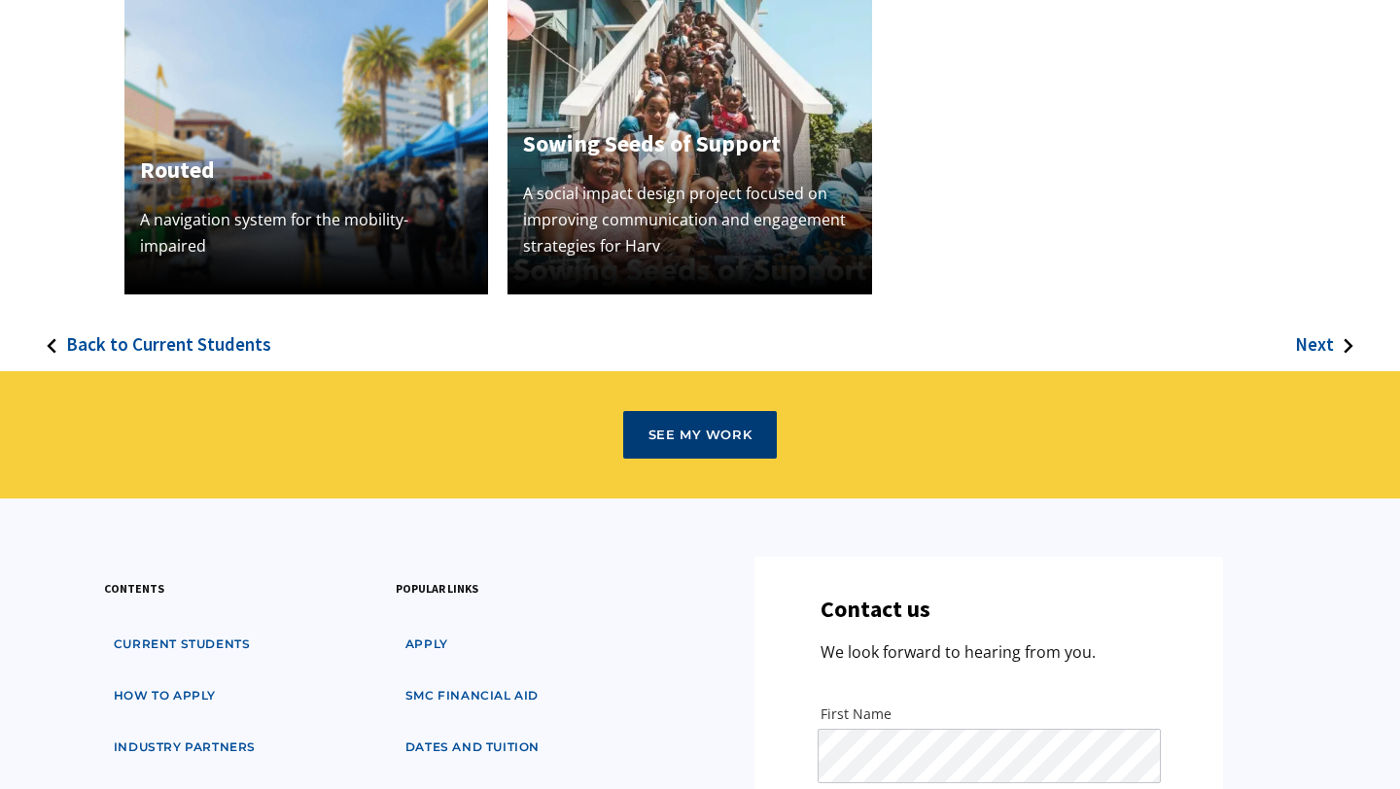
click at [727, 442] on div "See my Work" at bounding box center [700, 436] width 104 height 16
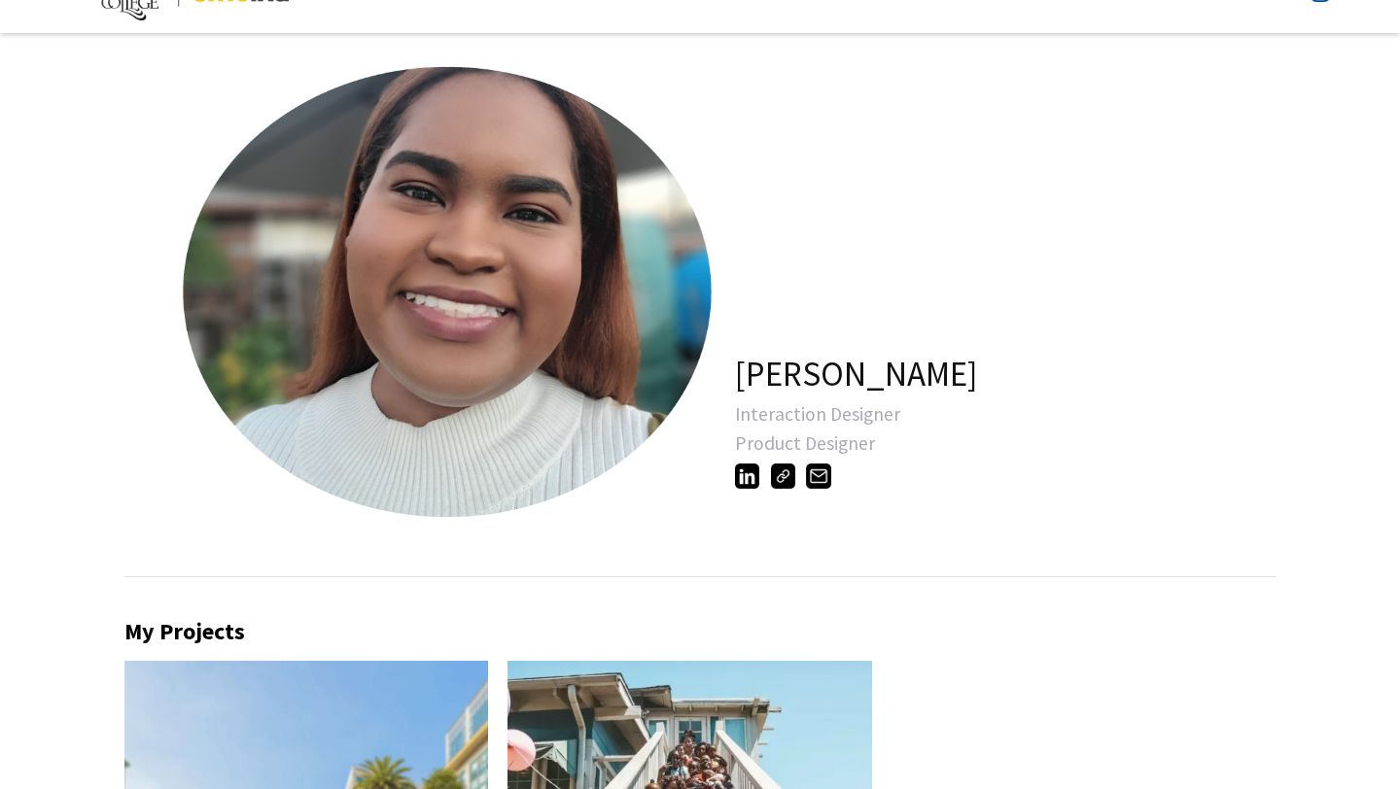
scroll to position [0, 0]
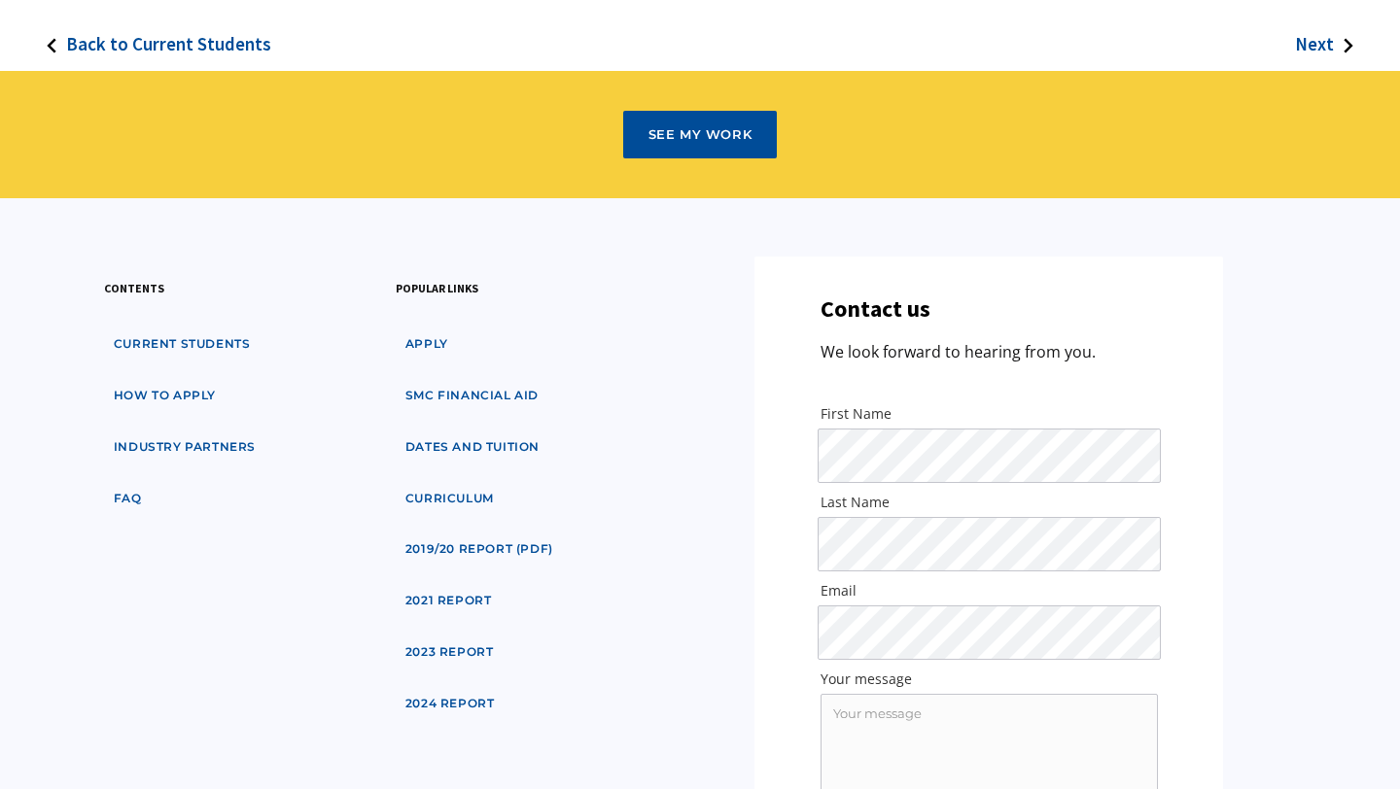
scroll to position [1081, 0]
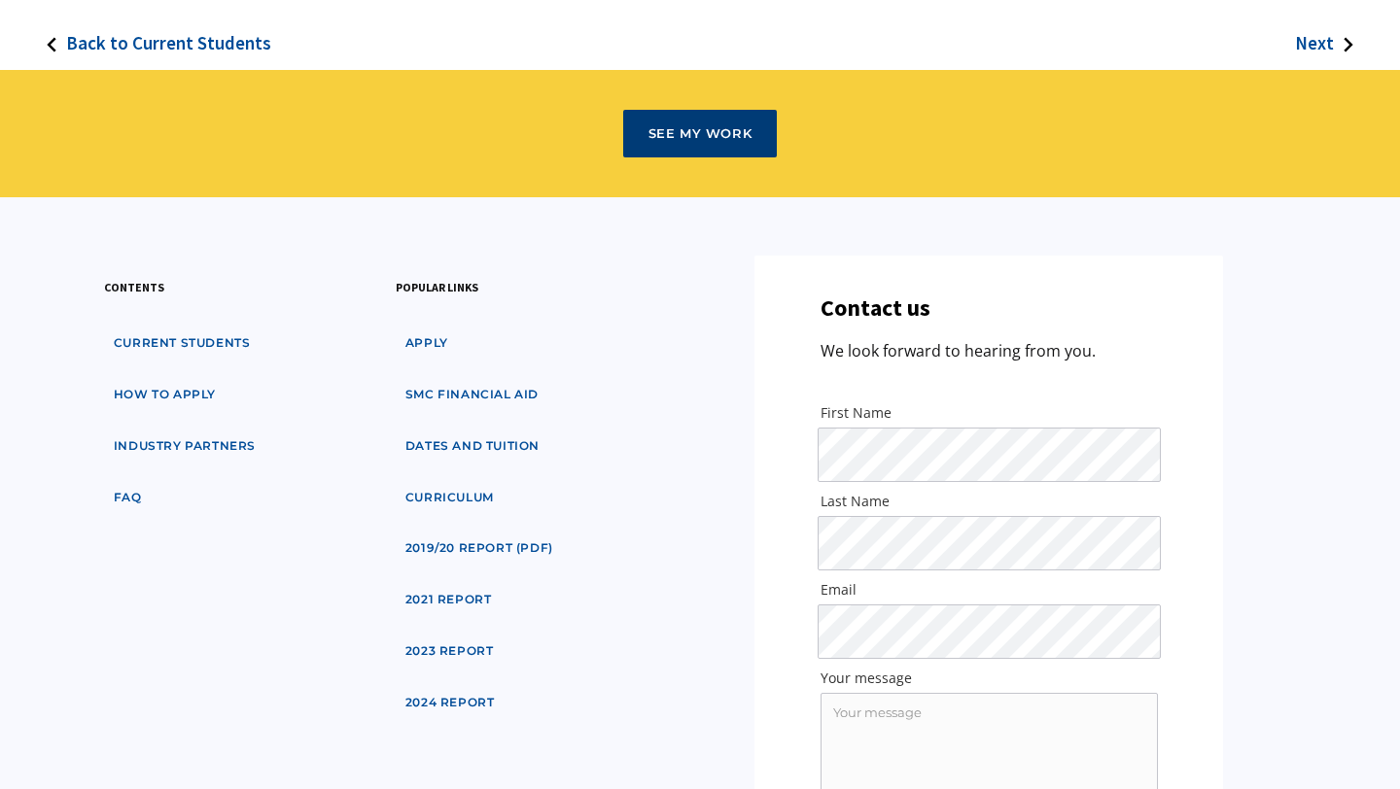
click at [681, 122] on link "See my Work" at bounding box center [700, 134] width 155 height 49
click at [49, 54] on img at bounding box center [51, 44] width 29 height 29
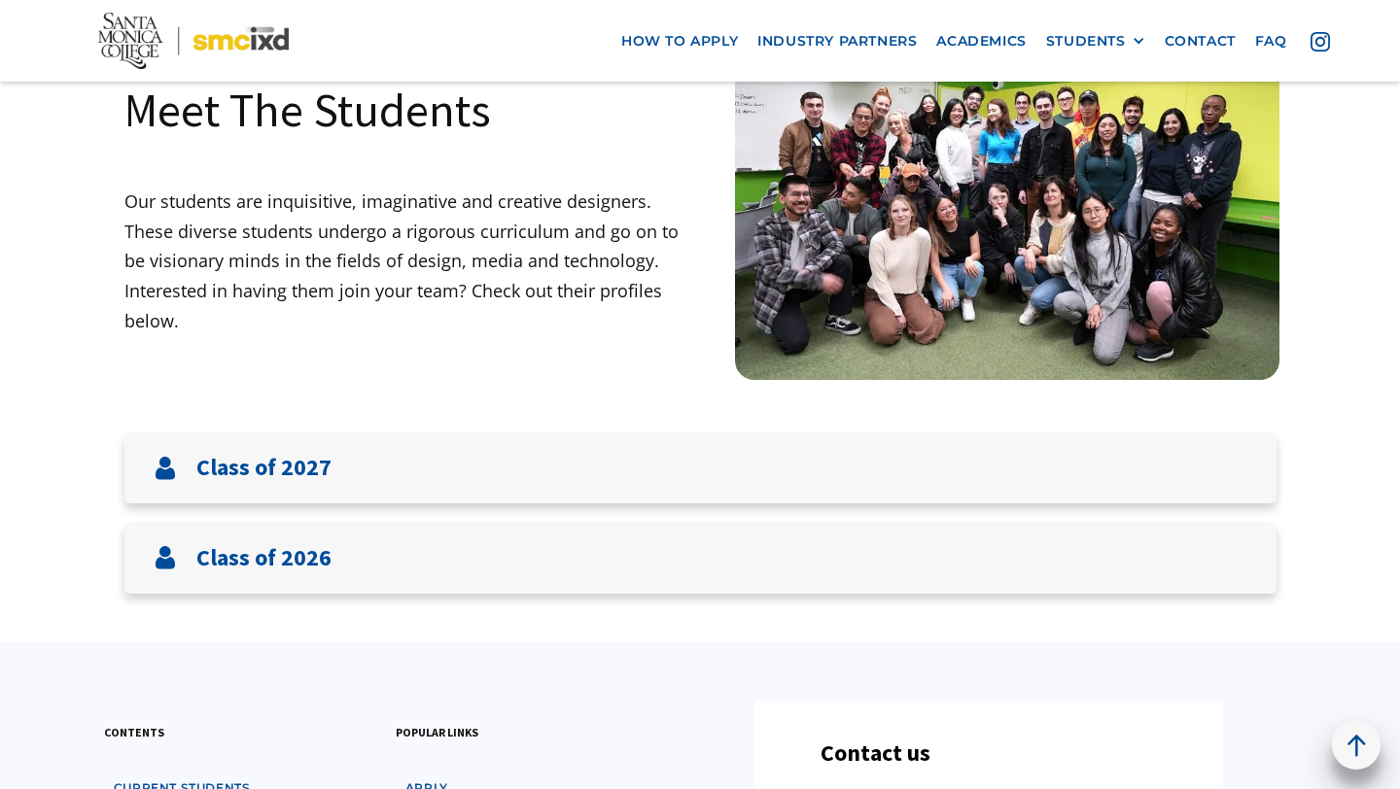
scroll to position [134, 0]
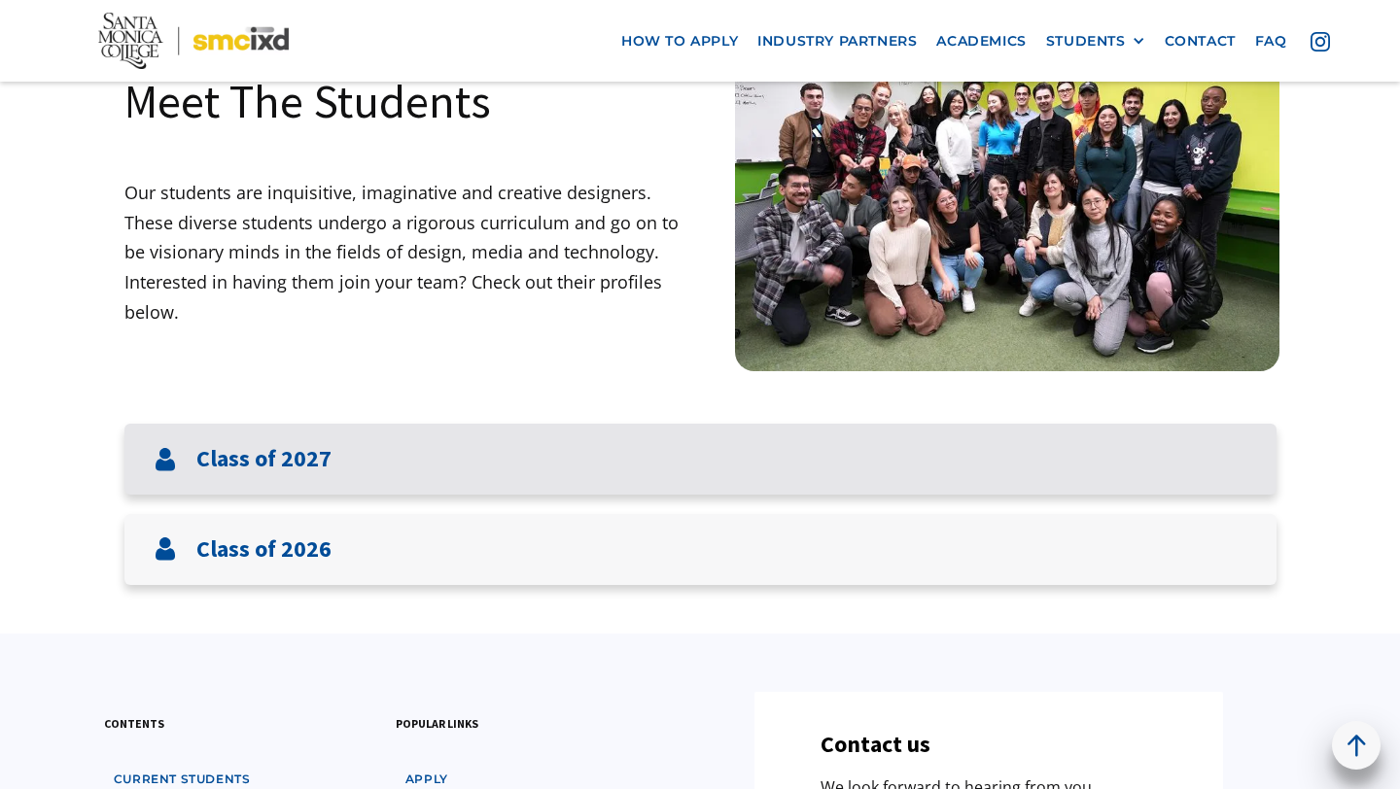
click at [269, 467] on h3 "Class of 2027" at bounding box center [263, 459] width 135 height 28
click at [316, 459] on h3 "Class of 2027" at bounding box center [263, 459] width 135 height 28
click at [166, 468] on img at bounding box center [165, 459] width 23 height 23
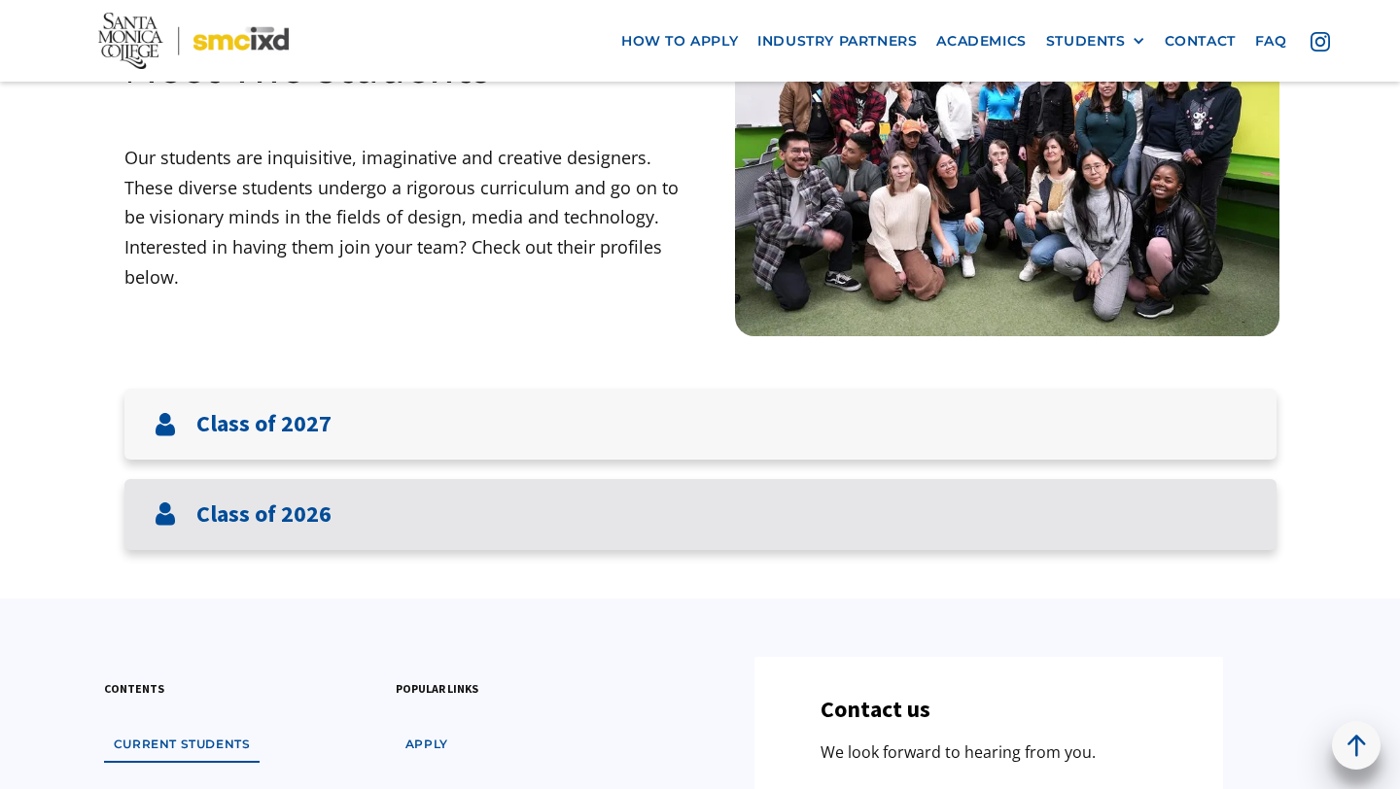
scroll to position [168, 0]
click at [295, 515] on h3 "Class of 2026" at bounding box center [263, 516] width 135 height 28
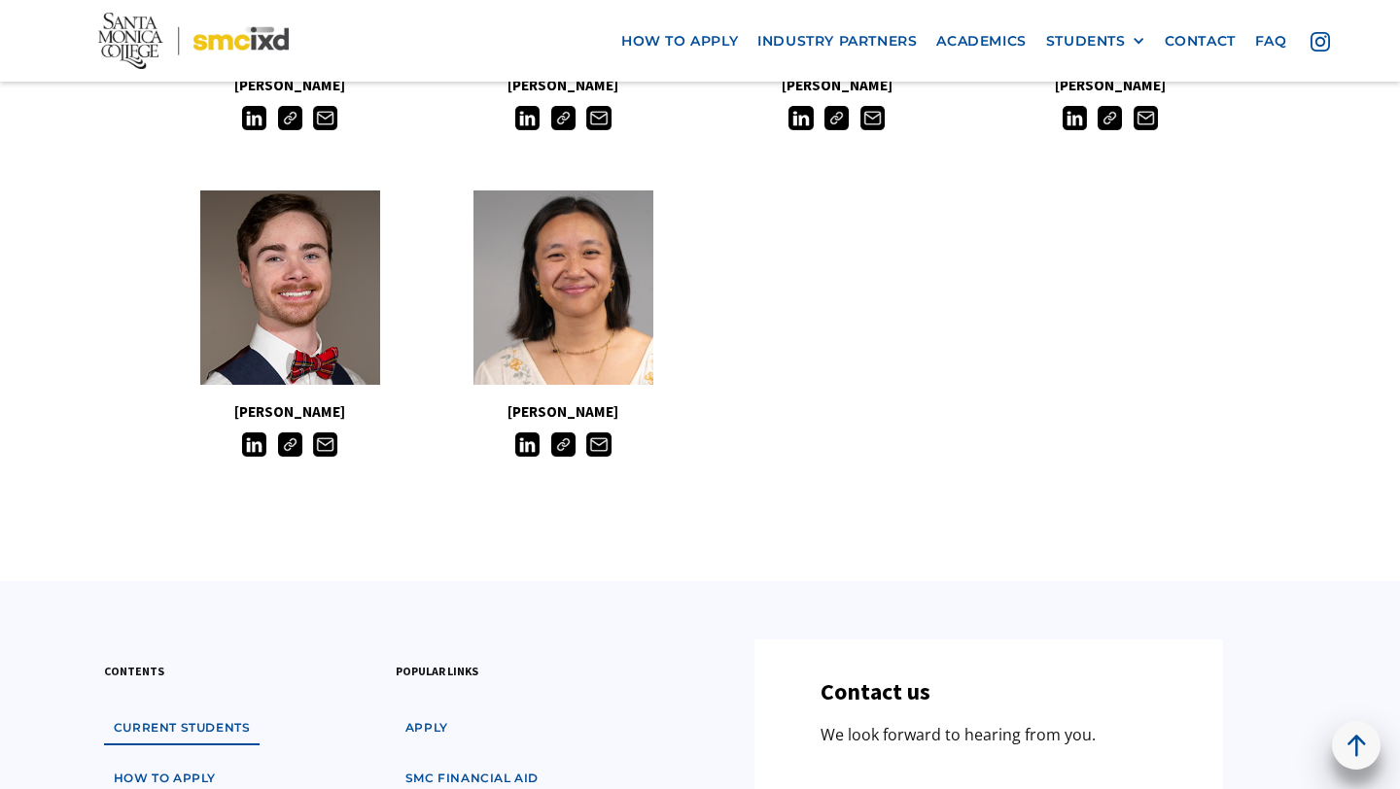
scroll to position [1840, 0]
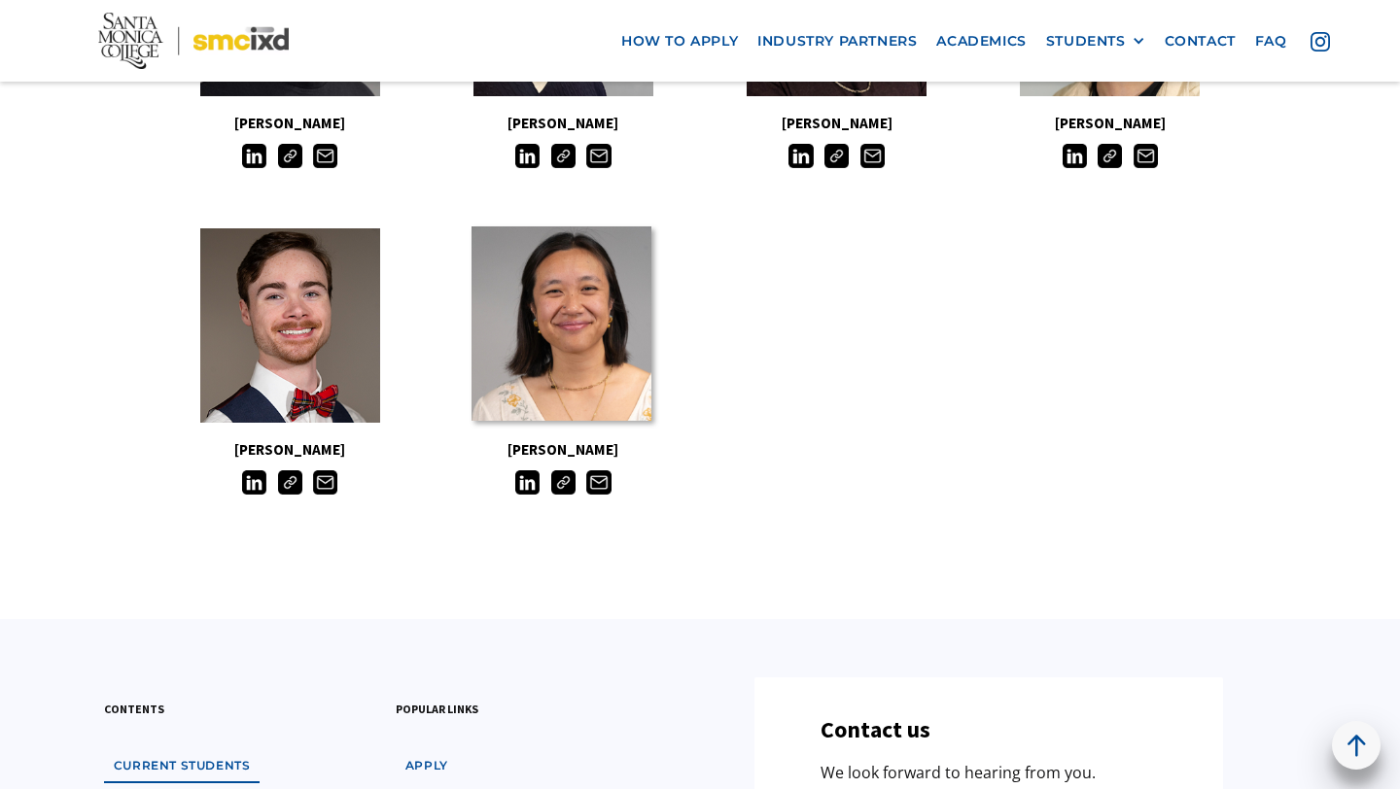
click at [564, 314] on link at bounding box center [561, 324] width 180 height 194
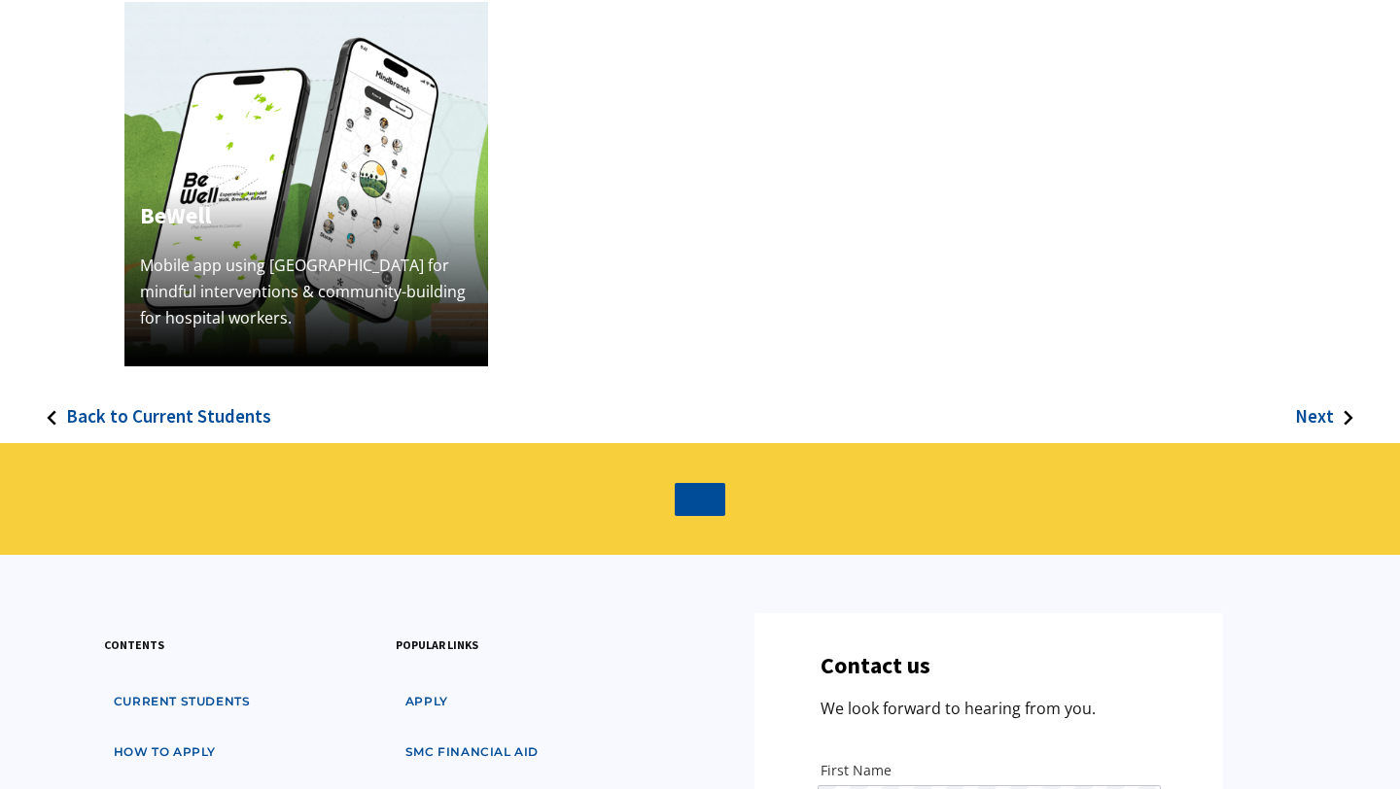
scroll to position [964, 0]
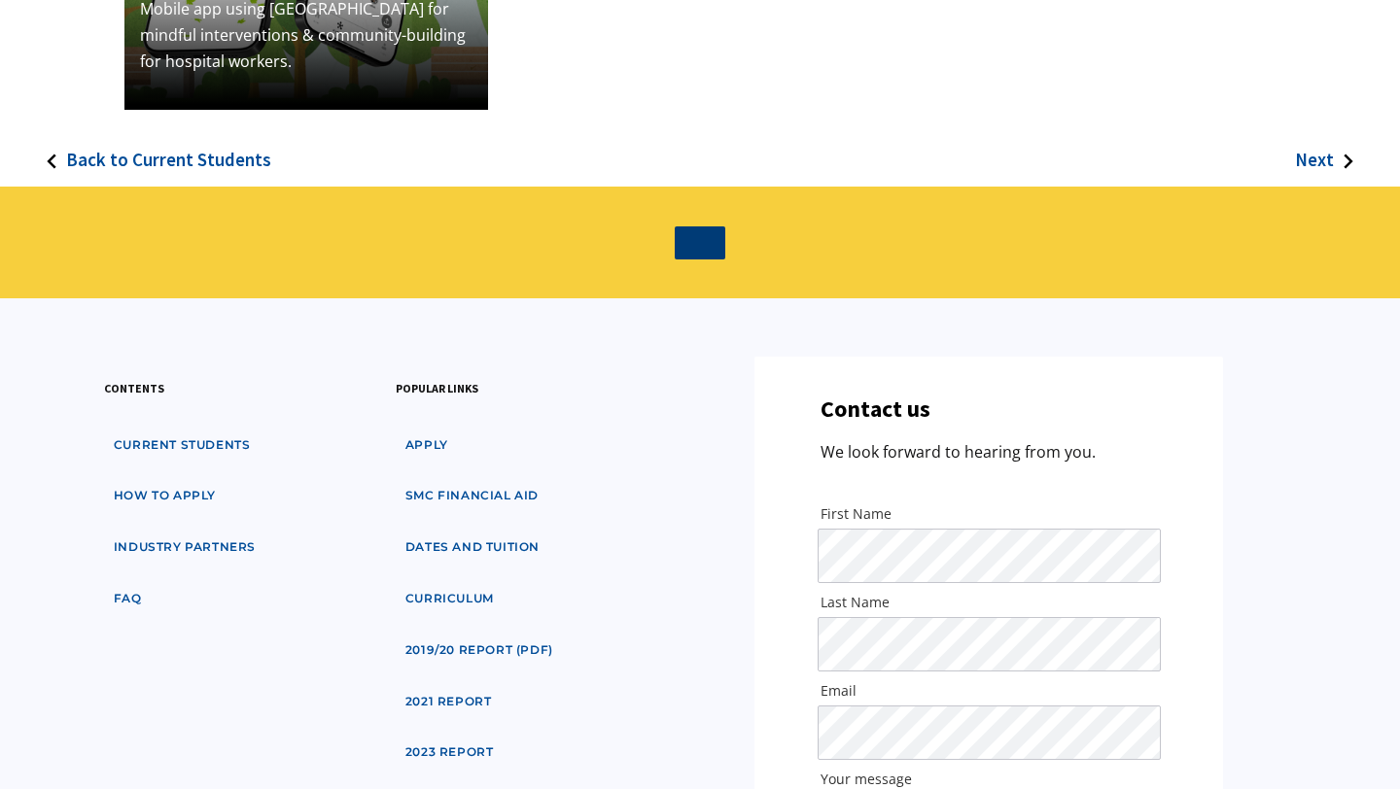
click at [701, 247] on link at bounding box center [700, 243] width 51 height 33
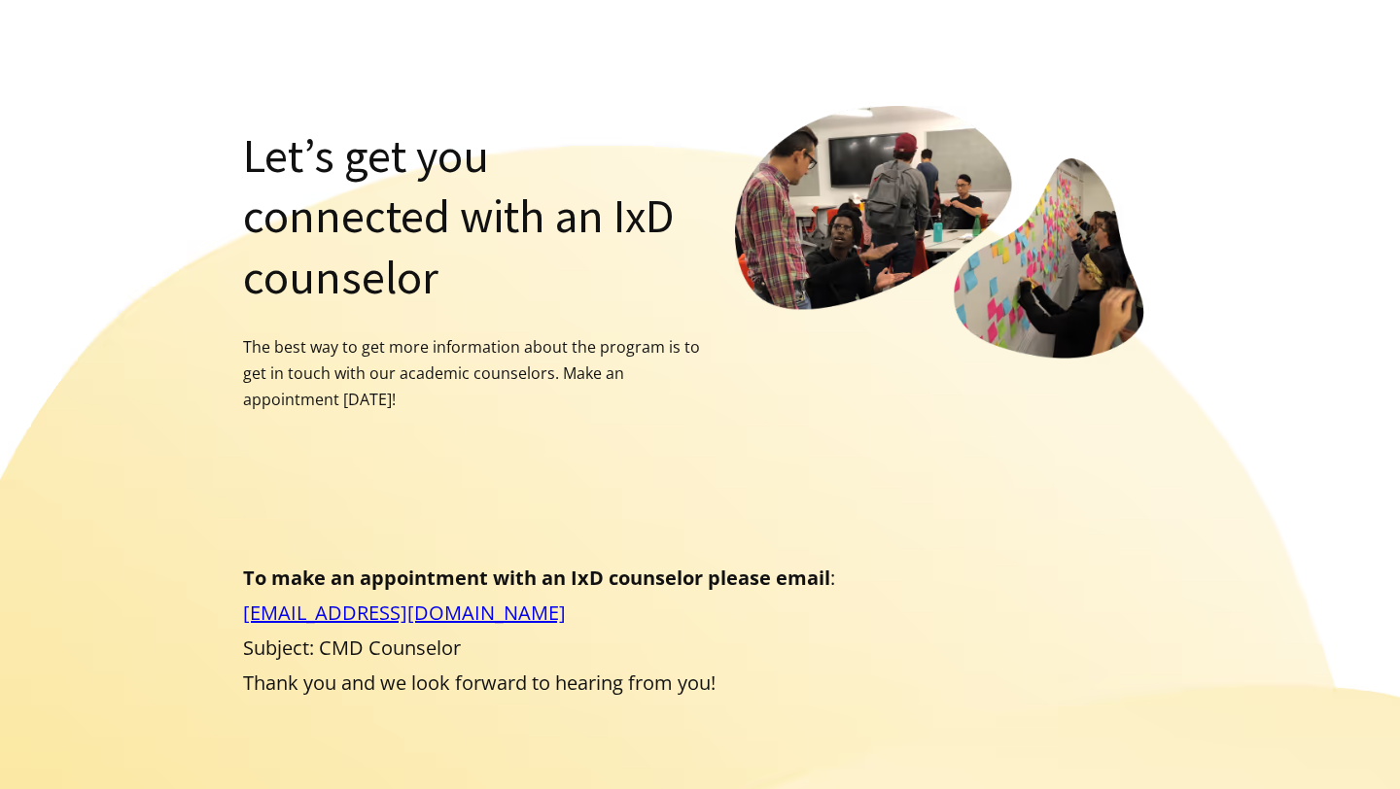
scroll to position [152, 0]
